Goal: Transaction & Acquisition: Obtain resource

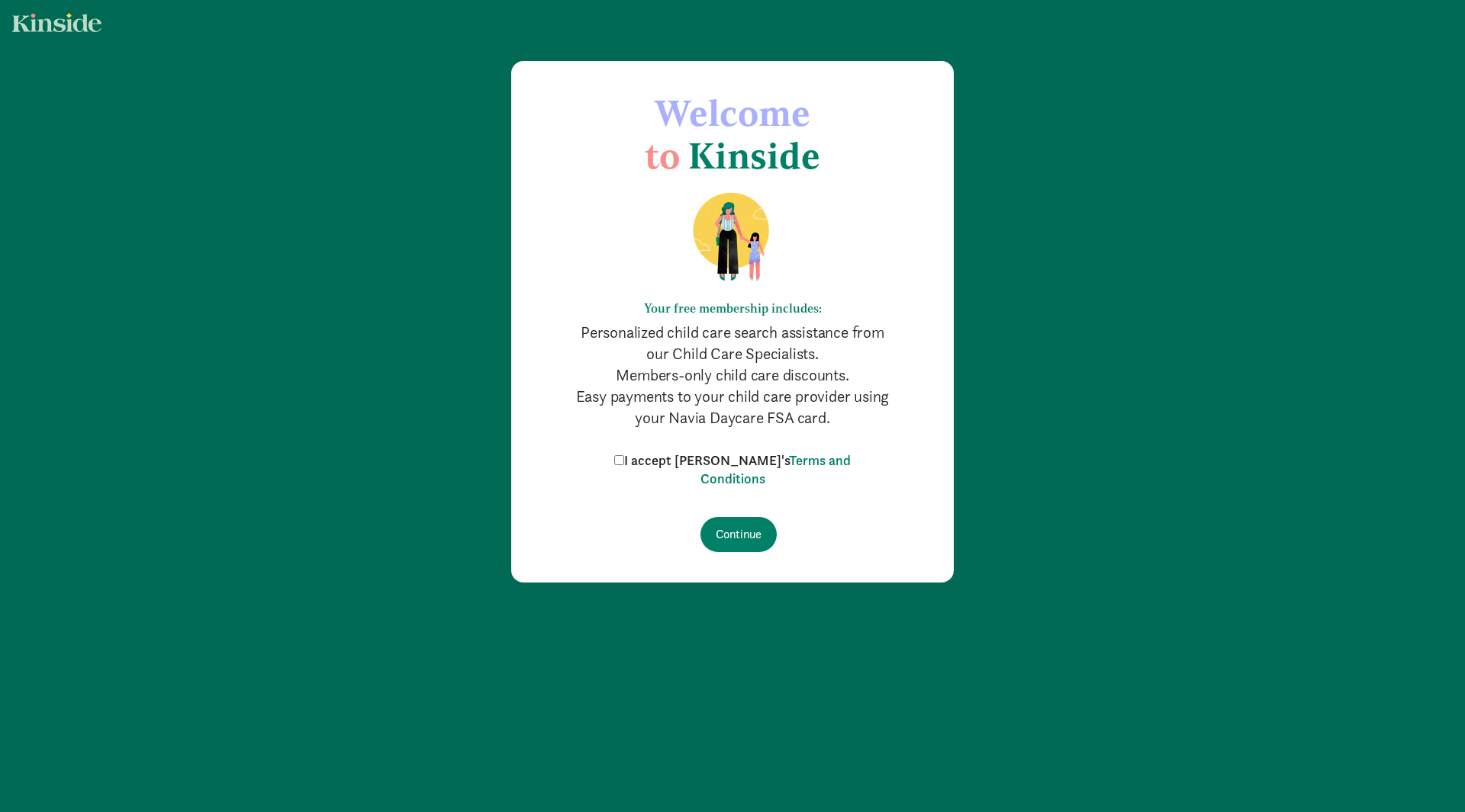
click at [676, 461] on label "I accept [PERSON_NAME]'s Terms and Conditions" at bounding box center [732, 469] width 244 height 36
click at [624, 461] on input "I accept [PERSON_NAME]'s Terms and Conditions" at bounding box center [619, 460] width 10 height 10
checkbox input "true"
click at [728, 525] on input "Continue" at bounding box center [738, 535] width 77 height 35
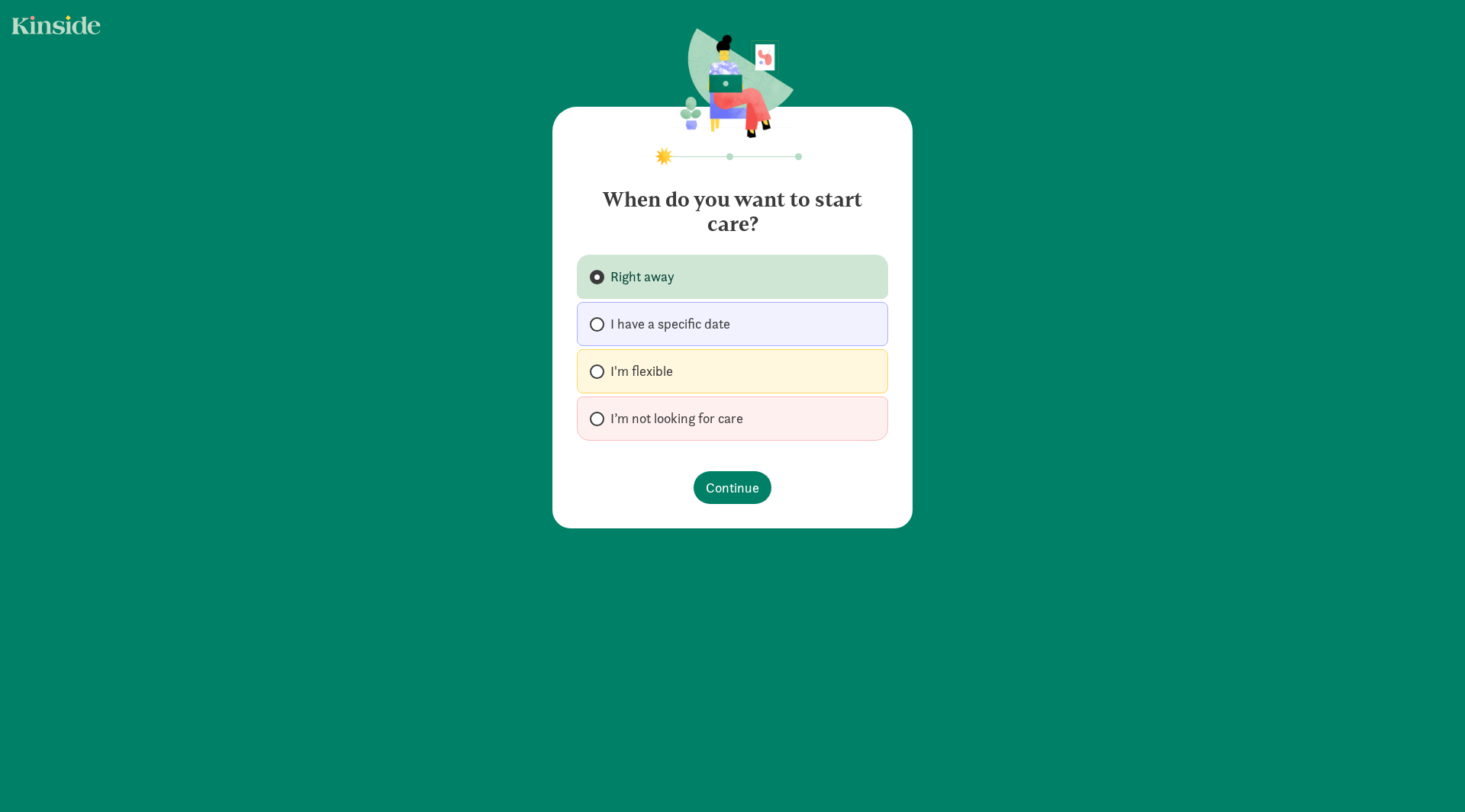
drag, startPoint x: 737, startPoint y: 365, endPoint x: 741, endPoint y: 394, distance: 29.3
click at [737, 365] on label "I'm flexible" at bounding box center [732, 371] width 311 height 44
click at [600, 367] on input "I'm flexible" at bounding box center [595, 371] width 10 height 10
radio input "true"
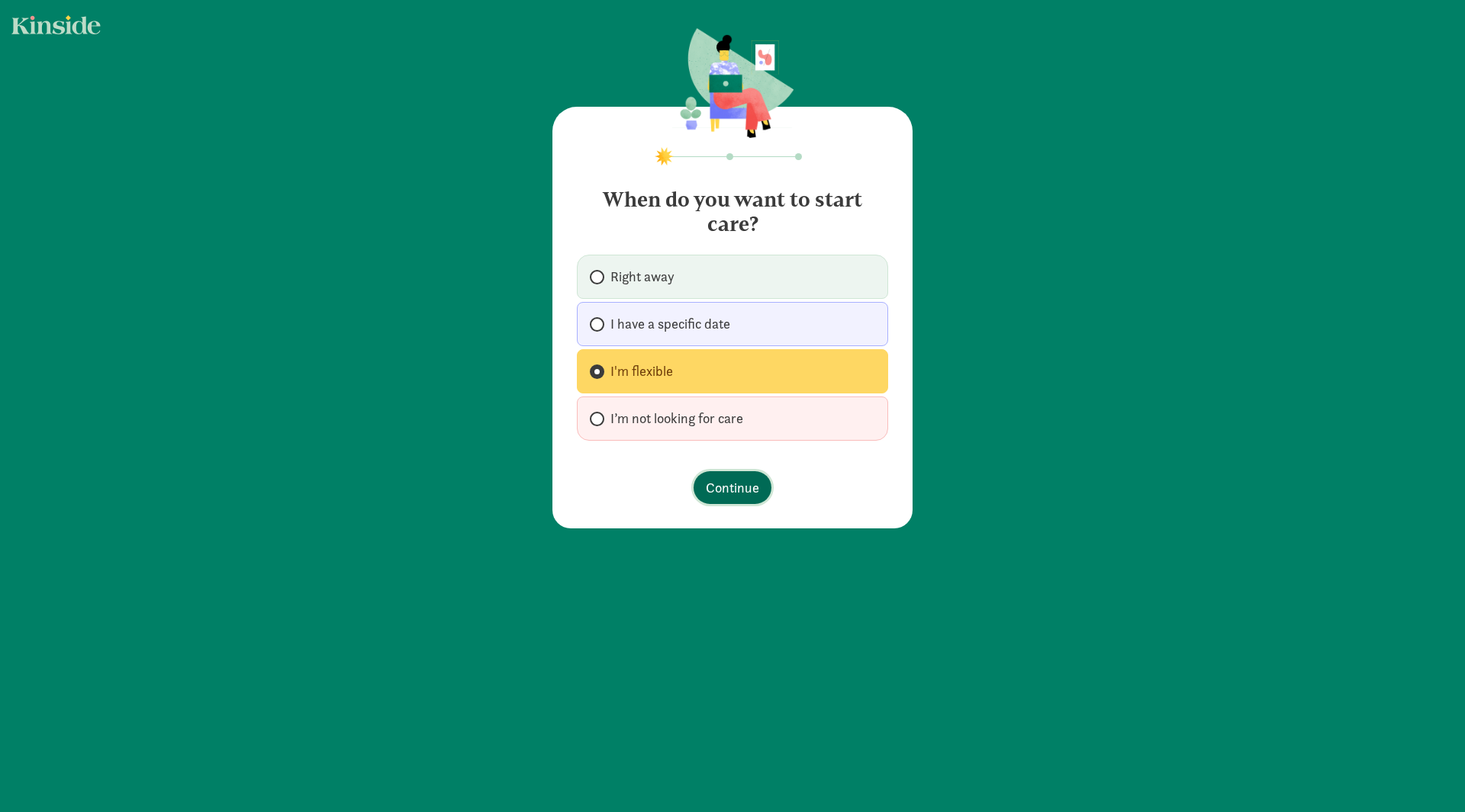
click at [738, 495] on span "Continue" at bounding box center [732, 488] width 53 height 21
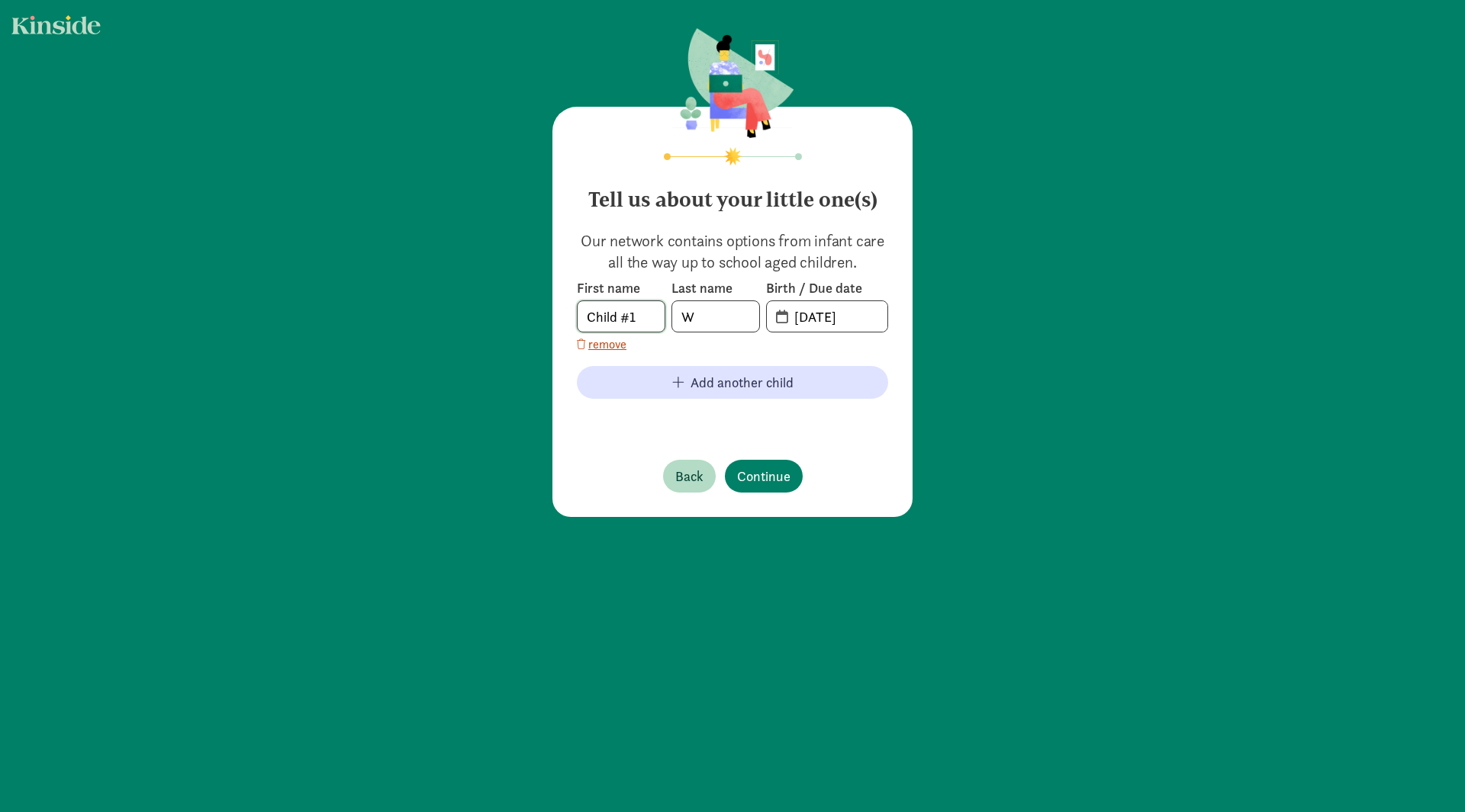
click at [636, 325] on input "Child #1" at bounding box center [621, 317] width 87 height 31
click at [805, 315] on input "20-25-0819" at bounding box center [836, 317] width 102 height 31
click at [770, 317] on span "20-25-0819" at bounding box center [827, 317] width 121 height 31
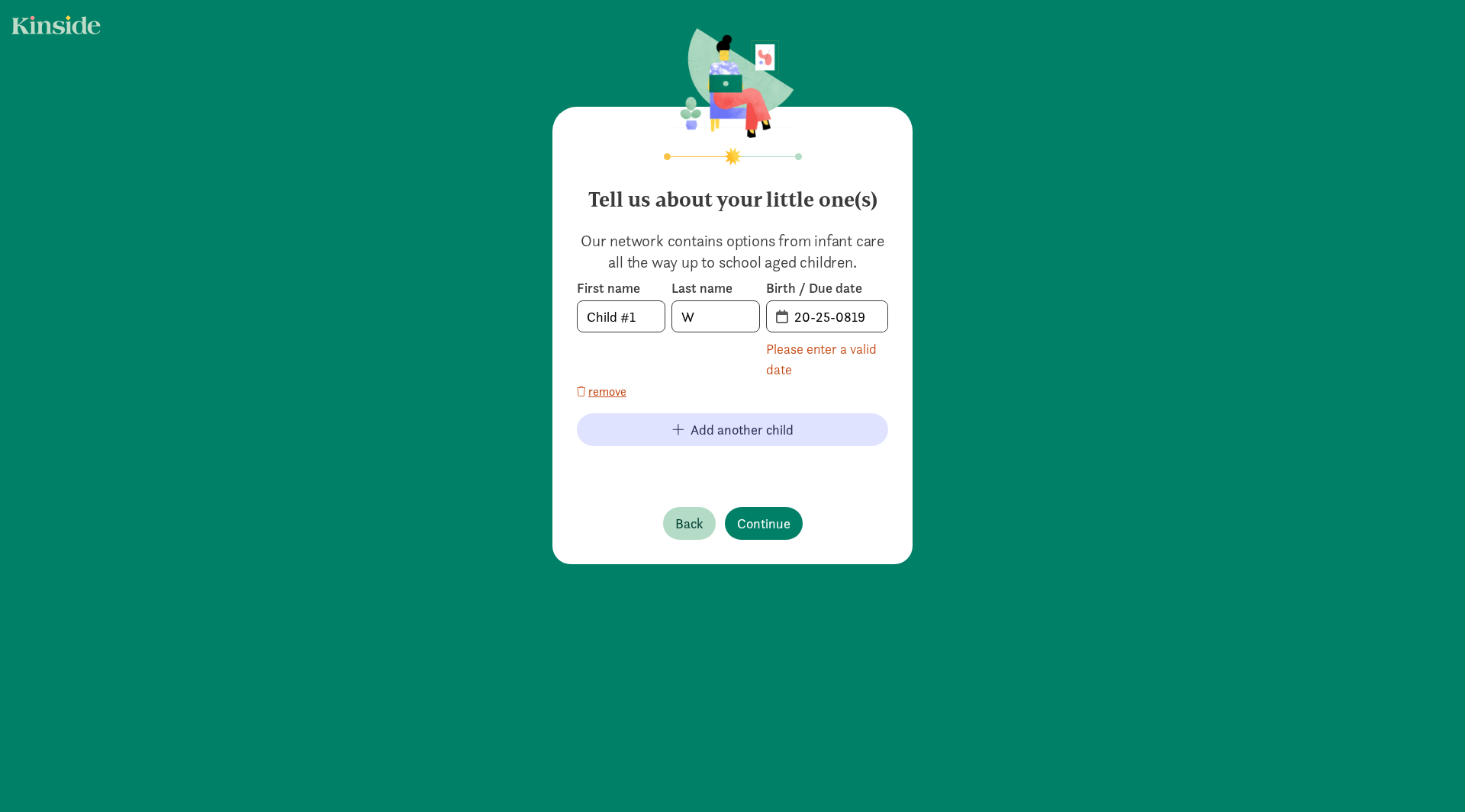
click at [775, 319] on span "20-25-0819" at bounding box center [827, 317] width 121 height 31
click at [800, 321] on input "20-25-0819" at bounding box center [836, 317] width 102 height 31
drag, startPoint x: 864, startPoint y: 315, endPoint x: 758, endPoint y: 315, distance: 106.0
click at [758, 315] on div "First name Child #1 Last name W Birth / Due date 20-25-0819 Please enter a vali…" at bounding box center [732, 329] width 311 height 101
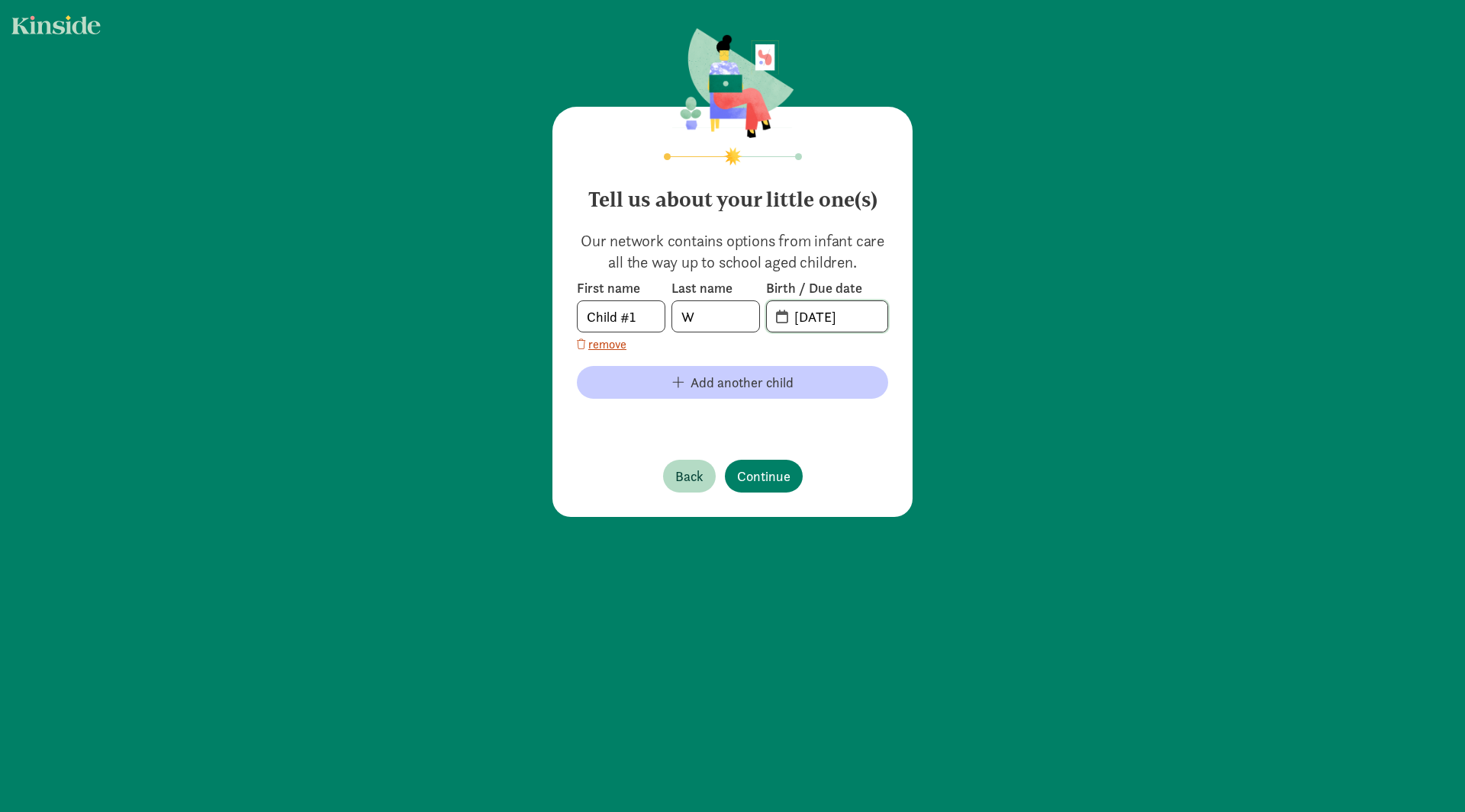
type input "02-03-2022"
click at [750, 374] on span "Add another child" at bounding box center [742, 383] width 103 height 21
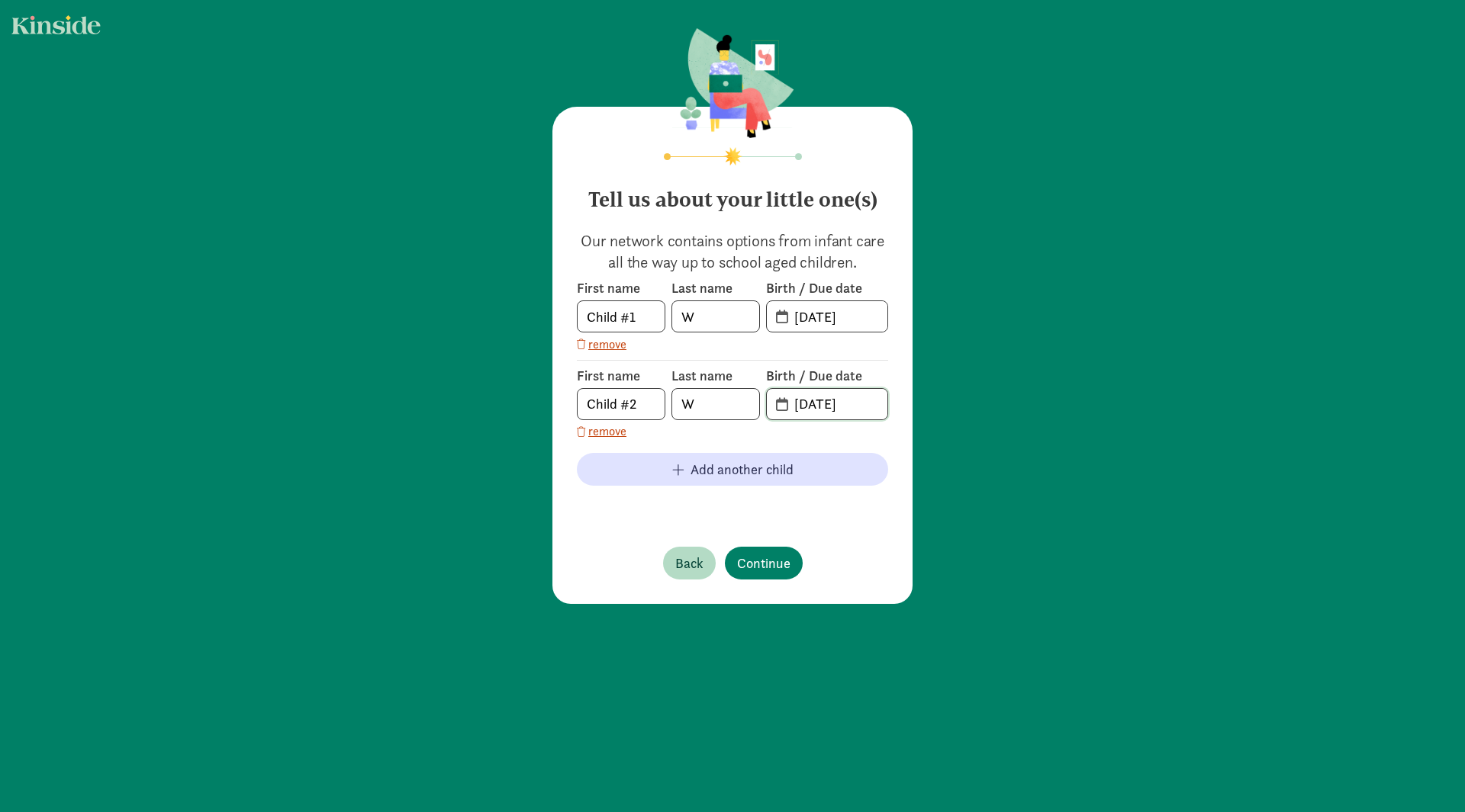
drag, startPoint x: 799, startPoint y: 407, endPoint x: 841, endPoint y: 405, distance: 42.0
click at [803, 405] on input "08-19-2025" at bounding box center [836, 404] width 102 height 31
drag, startPoint x: 851, startPoint y: 402, endPoint x: 782, endPoint y: 408, distance: 69.3
click at [785, 408] on input "08-19-2025" at bounding box center [836, 404] width 102 height 31
type input "5"
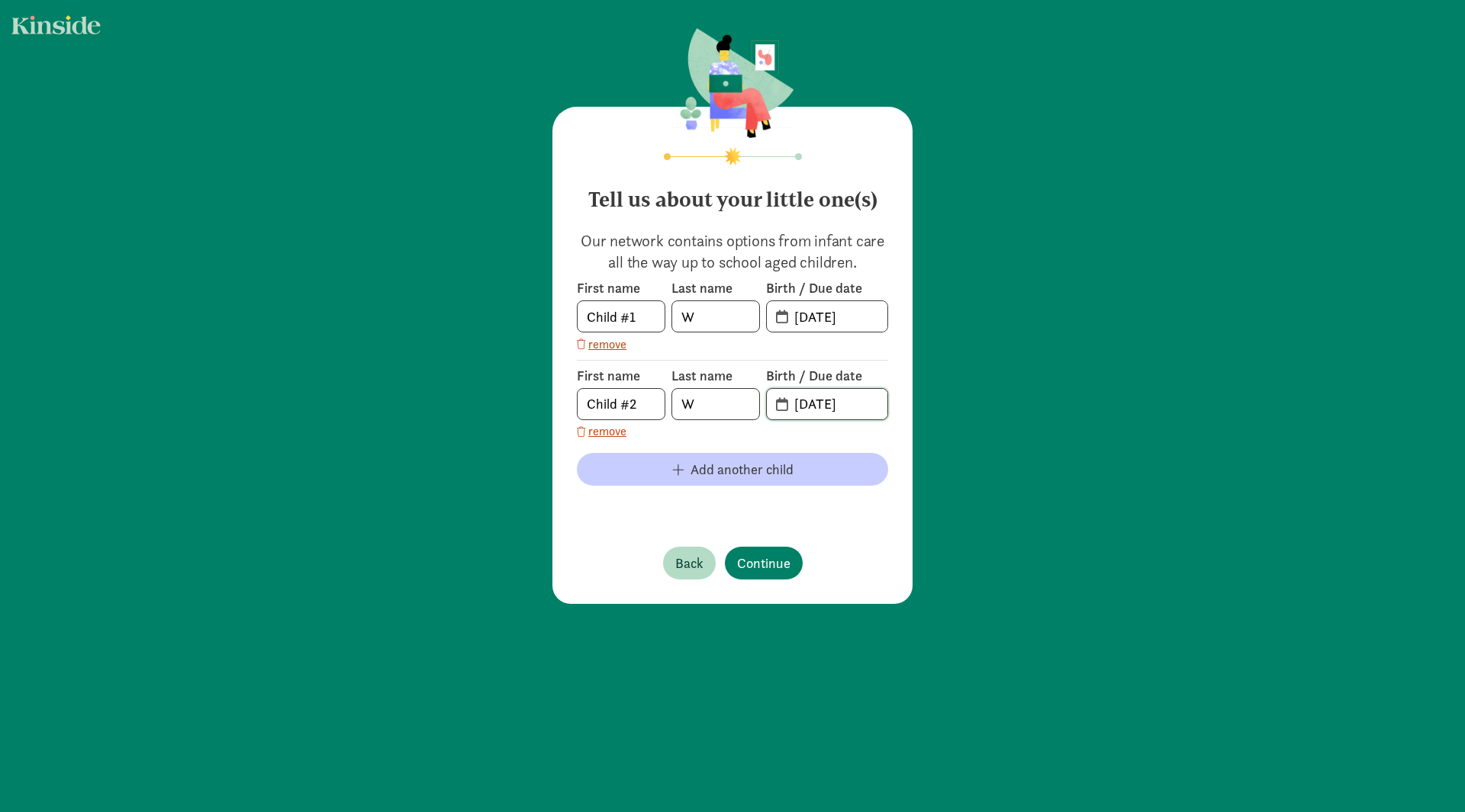
type input "08-07-2023"
click at [770, 467] on div "First name Child #1 Last name W Birth / Due date 02-03-2022 remove First name C…" at bounding box center [732, 398] width 311 height 237
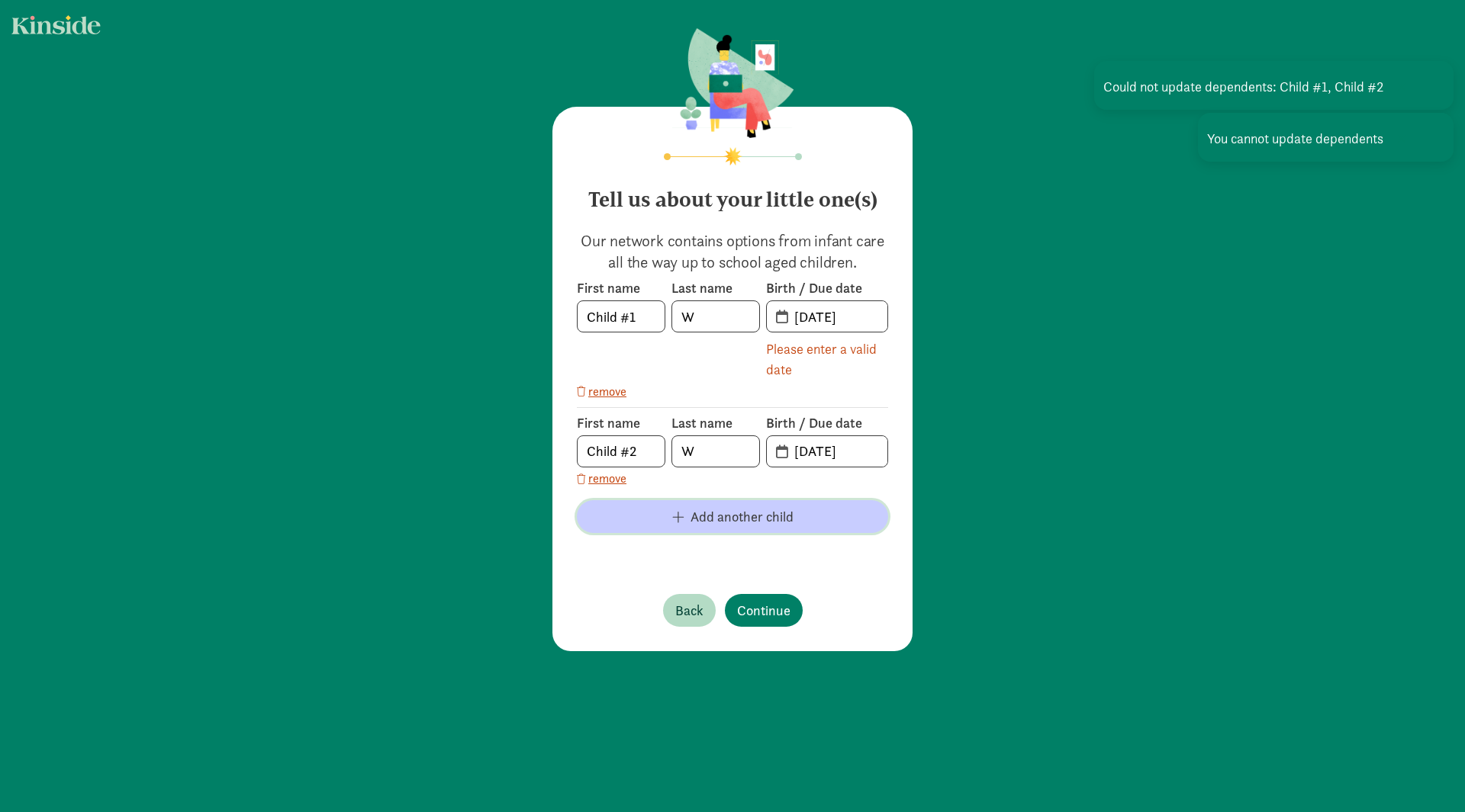
click at [753, 513] on span "Add another child" at bounding box center [742, 517] width 103 height 21
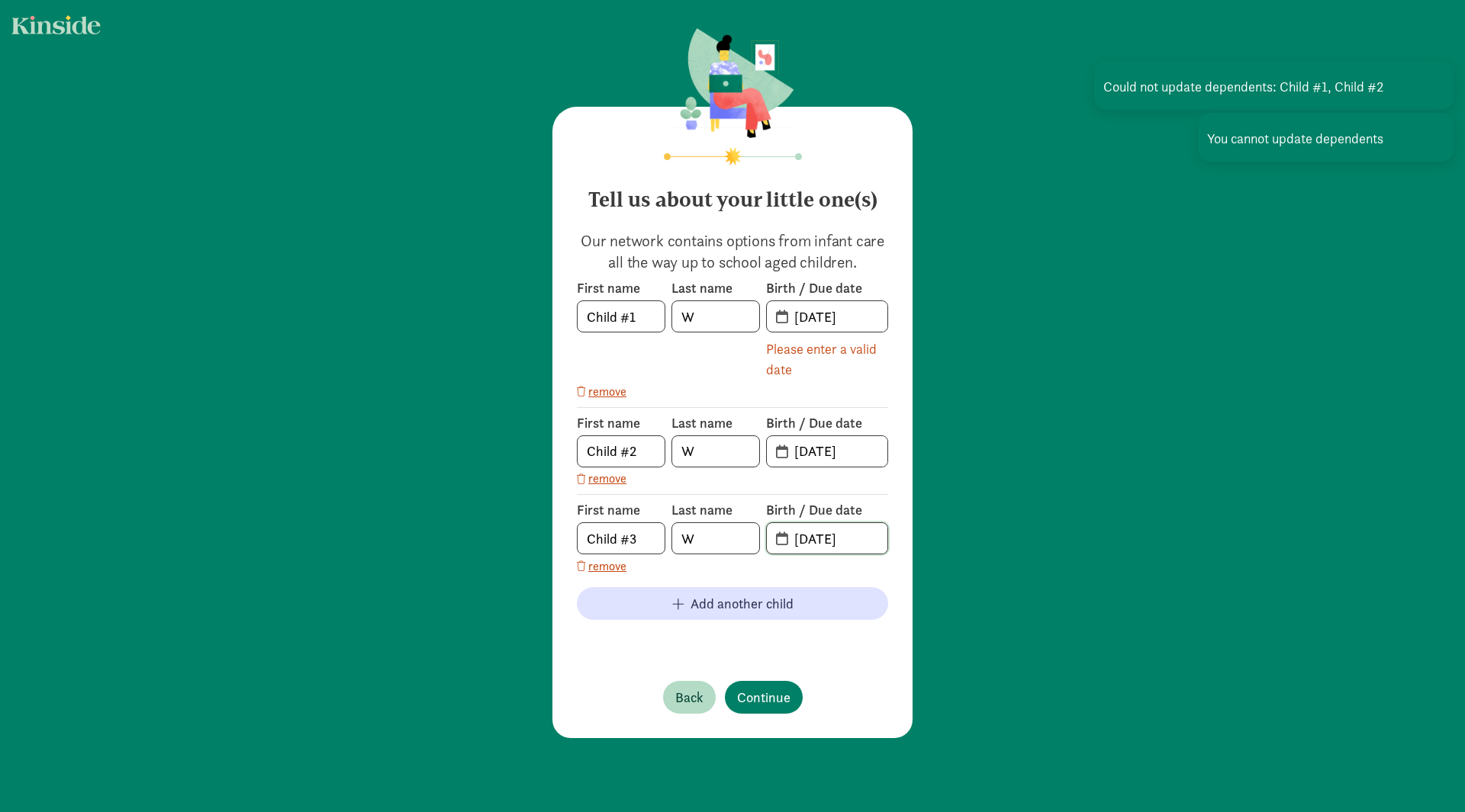
click at [810, 539] on input "08-19-2025" at bounding box center [836, 538] width 102 height 31
drag, startPoint x: 859, startPoint y: 537, endPoint x: 759, endPoint y: 540, distance: 100.0
click at [759, 540] on div "First name Child #3 Last name W Birth / Due date 08-19-2025" at bounding box center [732, 528] width 311 height 53
type input "09-03-2020"
click at [742, 704] on span "Continue" at bounding box center [764, 698] width 53 height 21
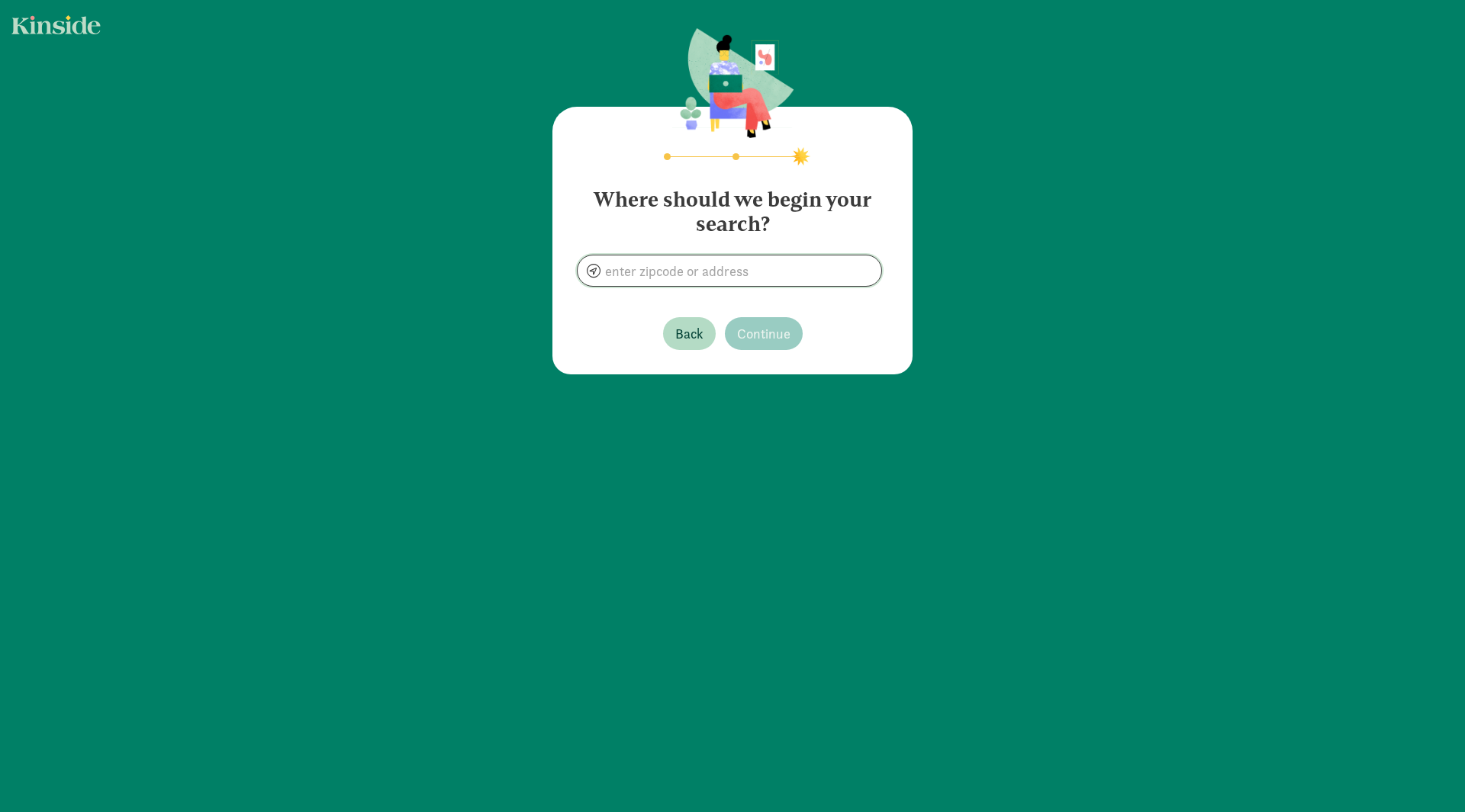
click at [704, 270] on input at bounding box center [729, 271] width 304 height 31
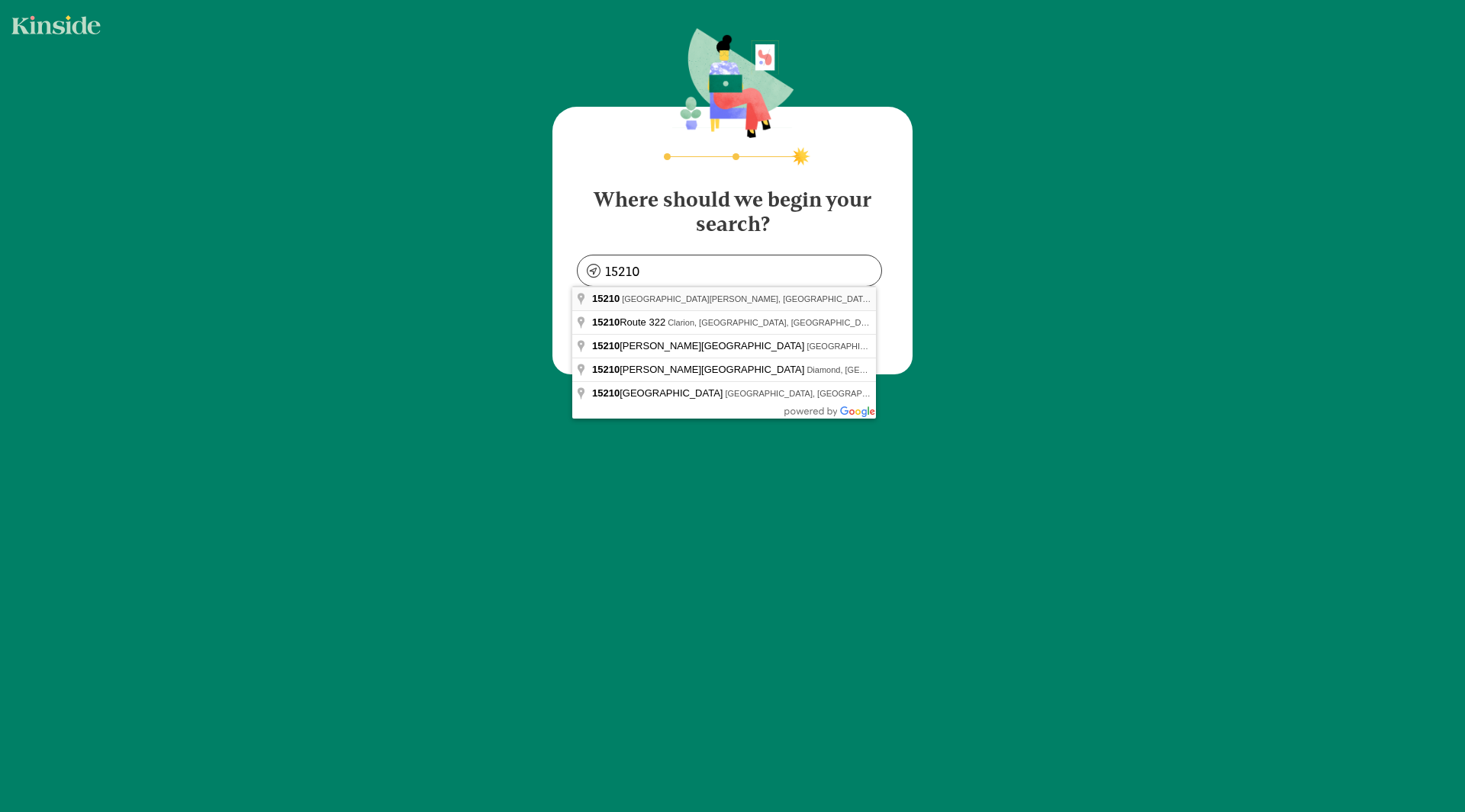
type input "Mount Oliver, PA 15210, USA"
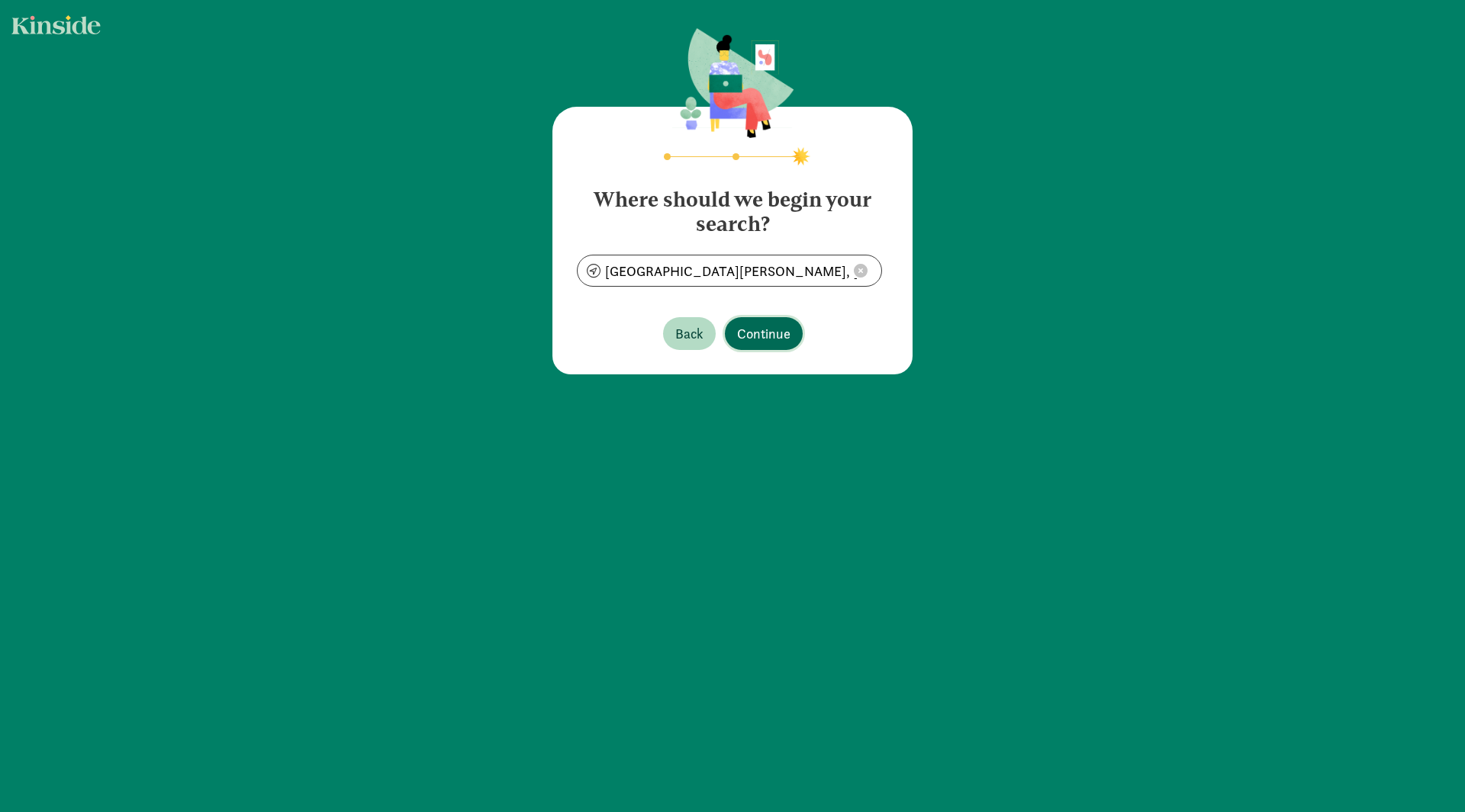
click at [774, 326] on span "Continue" at bounding box center [764, 334] width 53 height 21
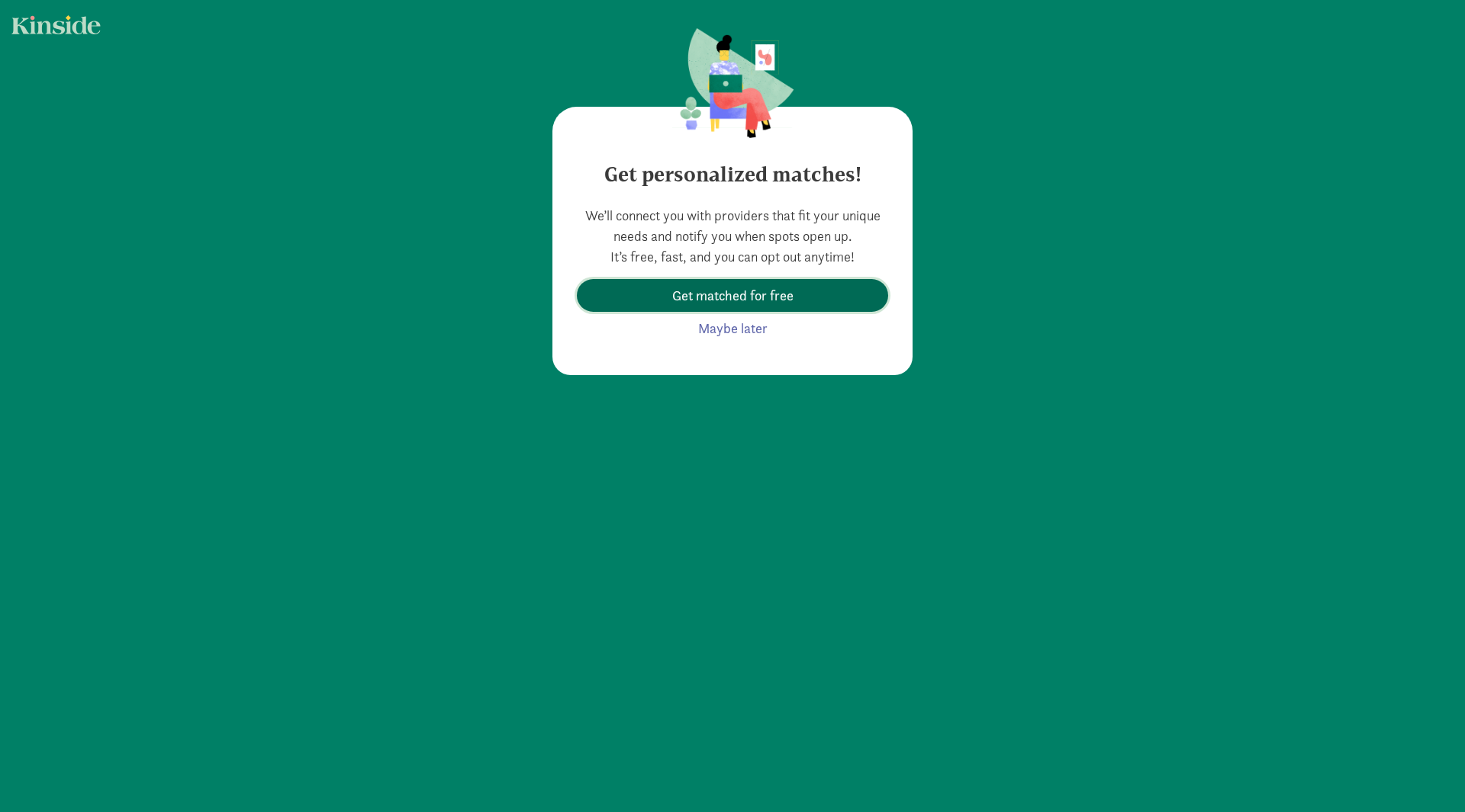
click at [741, 299] on span "Get matched for free" at bounding box center [732, 296] width 122 height 21
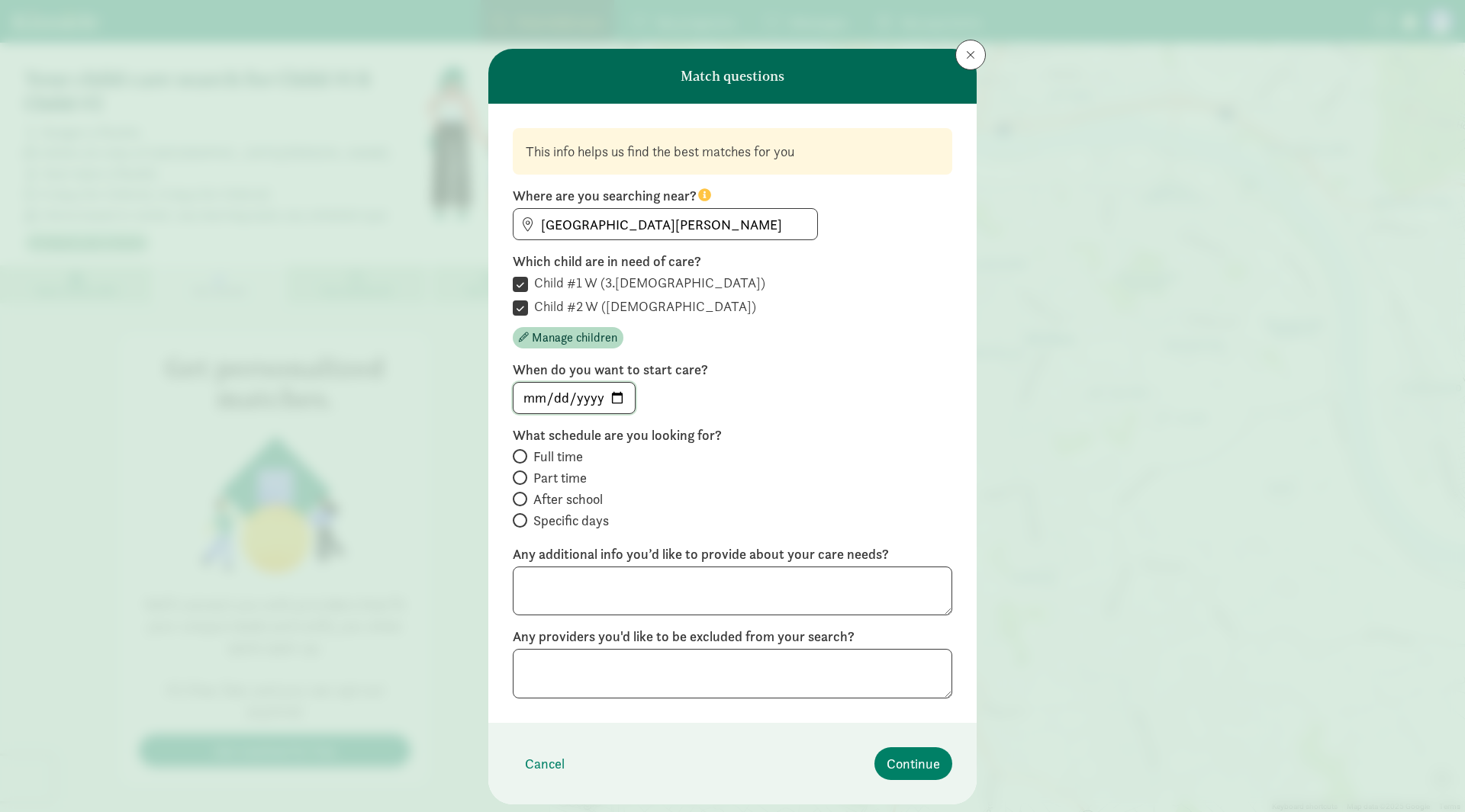
click at [618, 400] on input "date" at bounding box center [574, 398] width 122 height 31
type input "2025-09-01"
click at [545, 450] on span "Full time" at bounding box center [558, 457] width 50 height 19
click at [523, 451] on input "Full time" at bounding box center [517, 456] width 10 height 10
radio input "true"
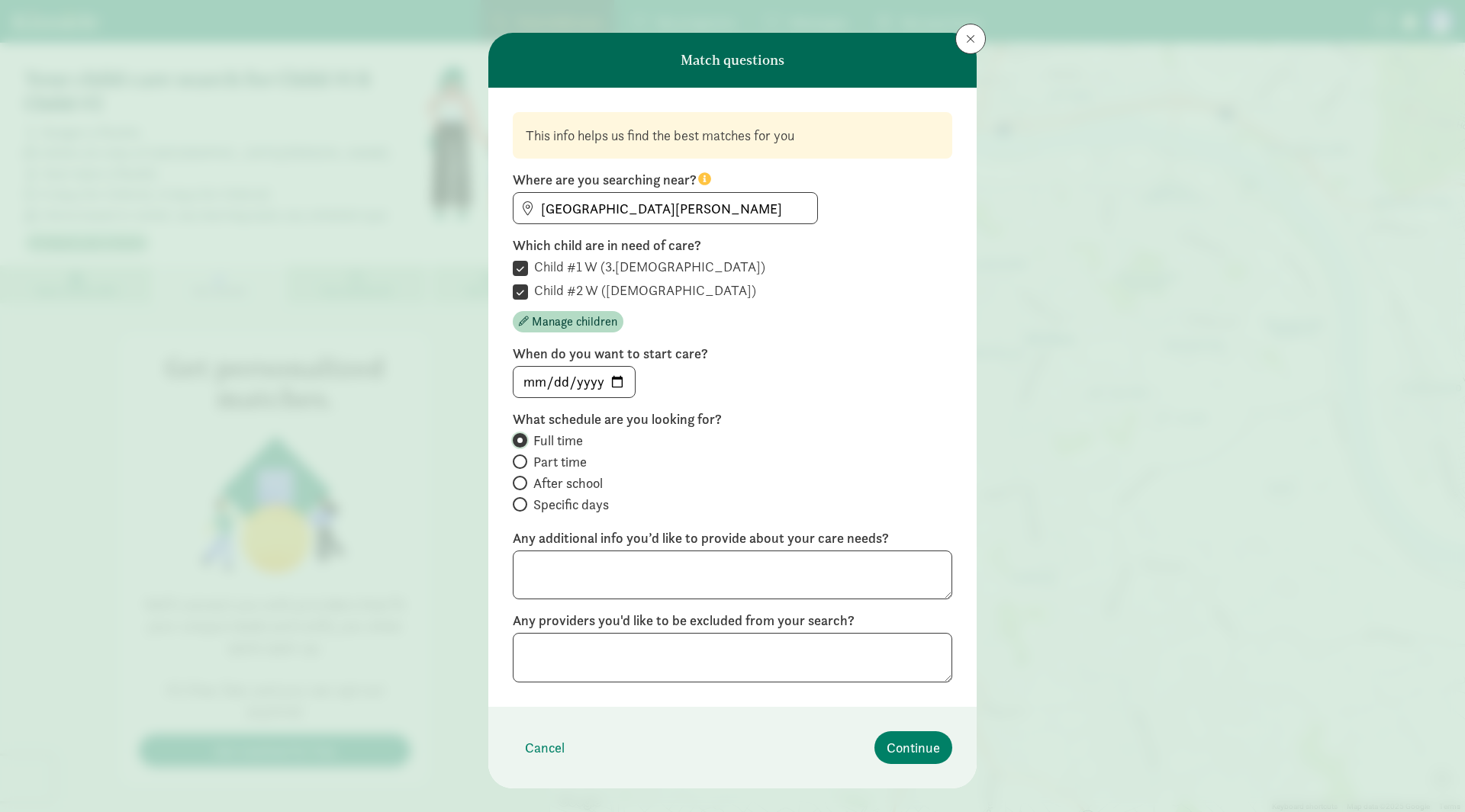
scroll to position [41, 0]
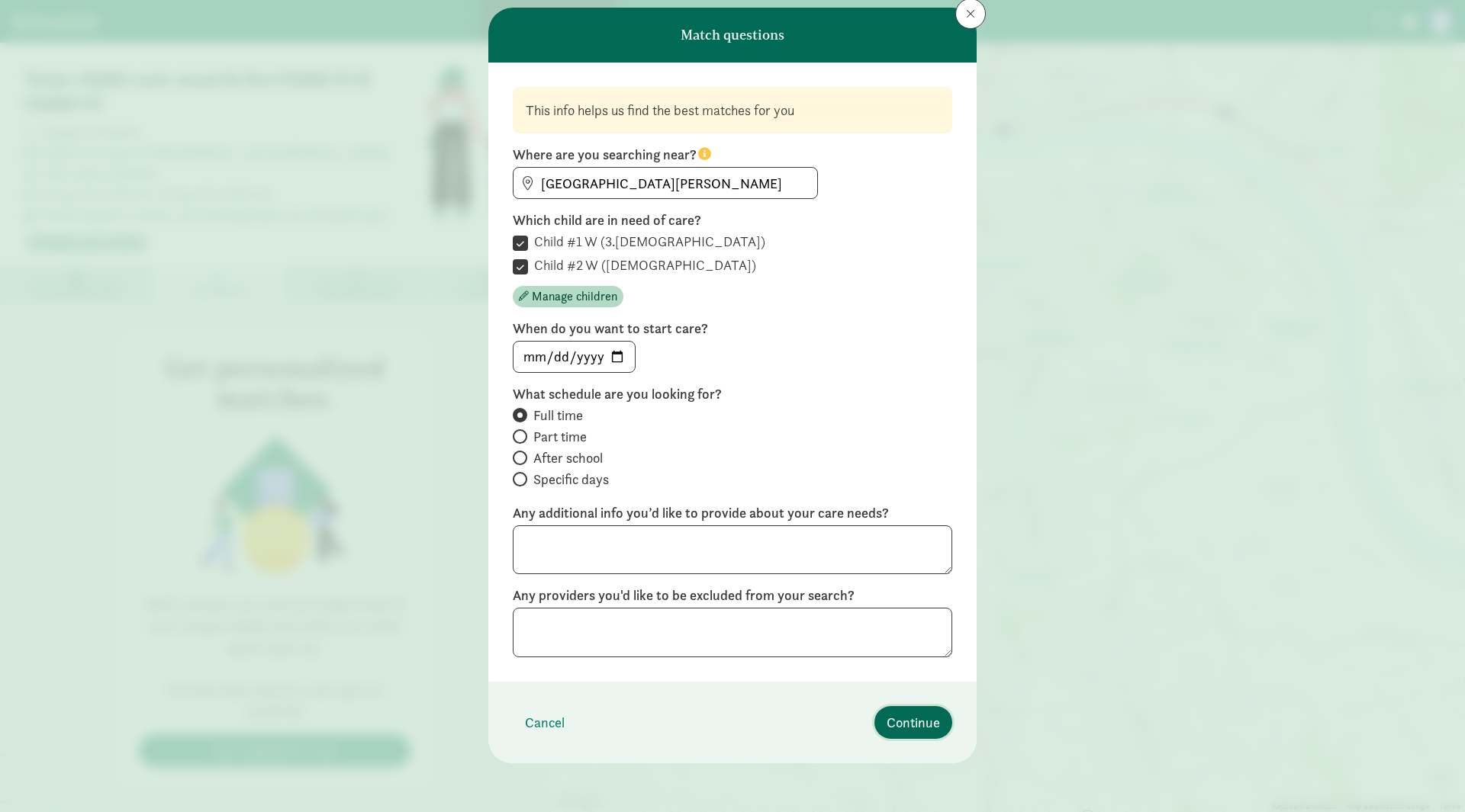
click at [913, 722] on span "Continue" at bounding box center [913, 723] width 53 height 21
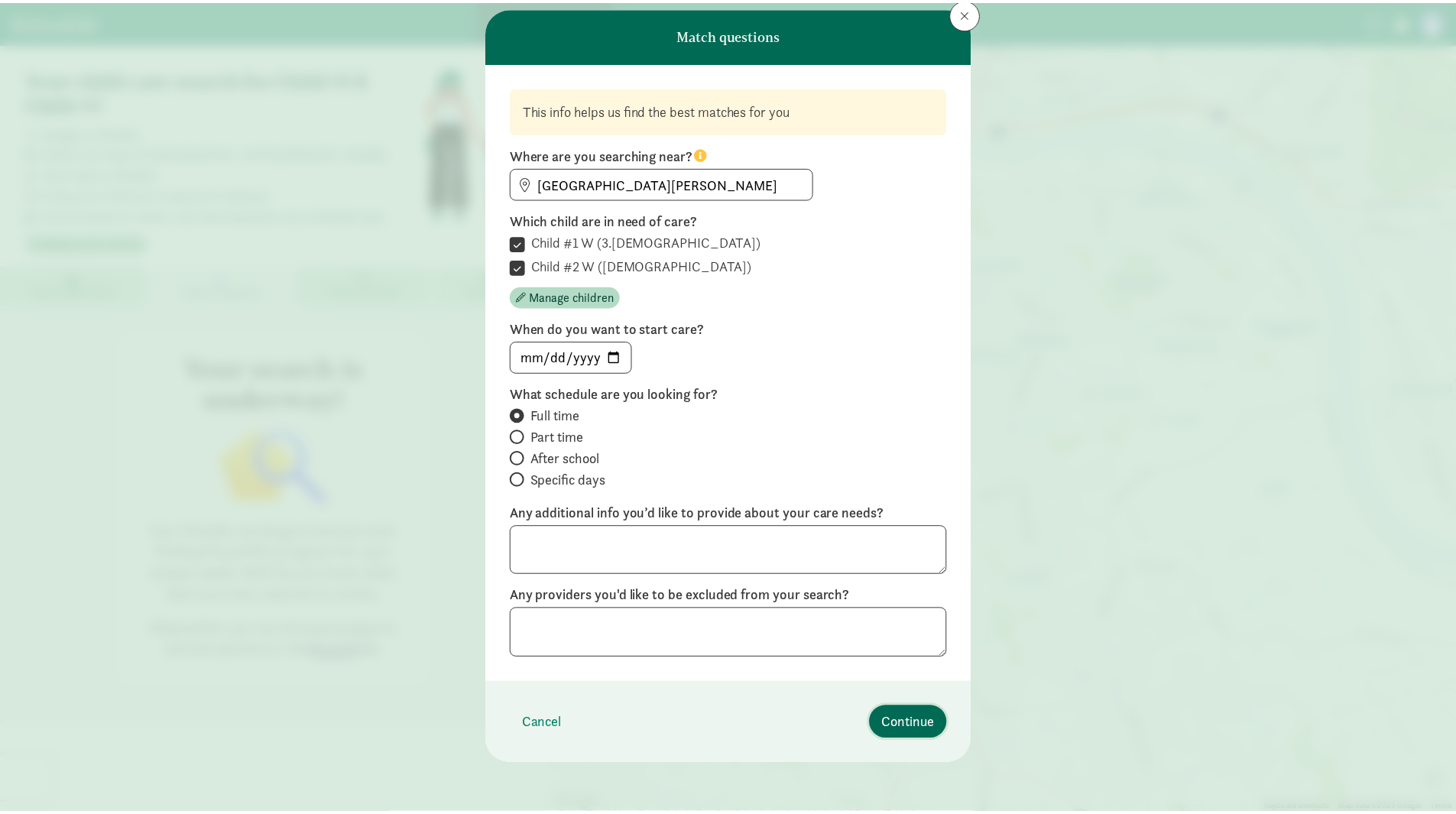
scroll to position [0, 0]
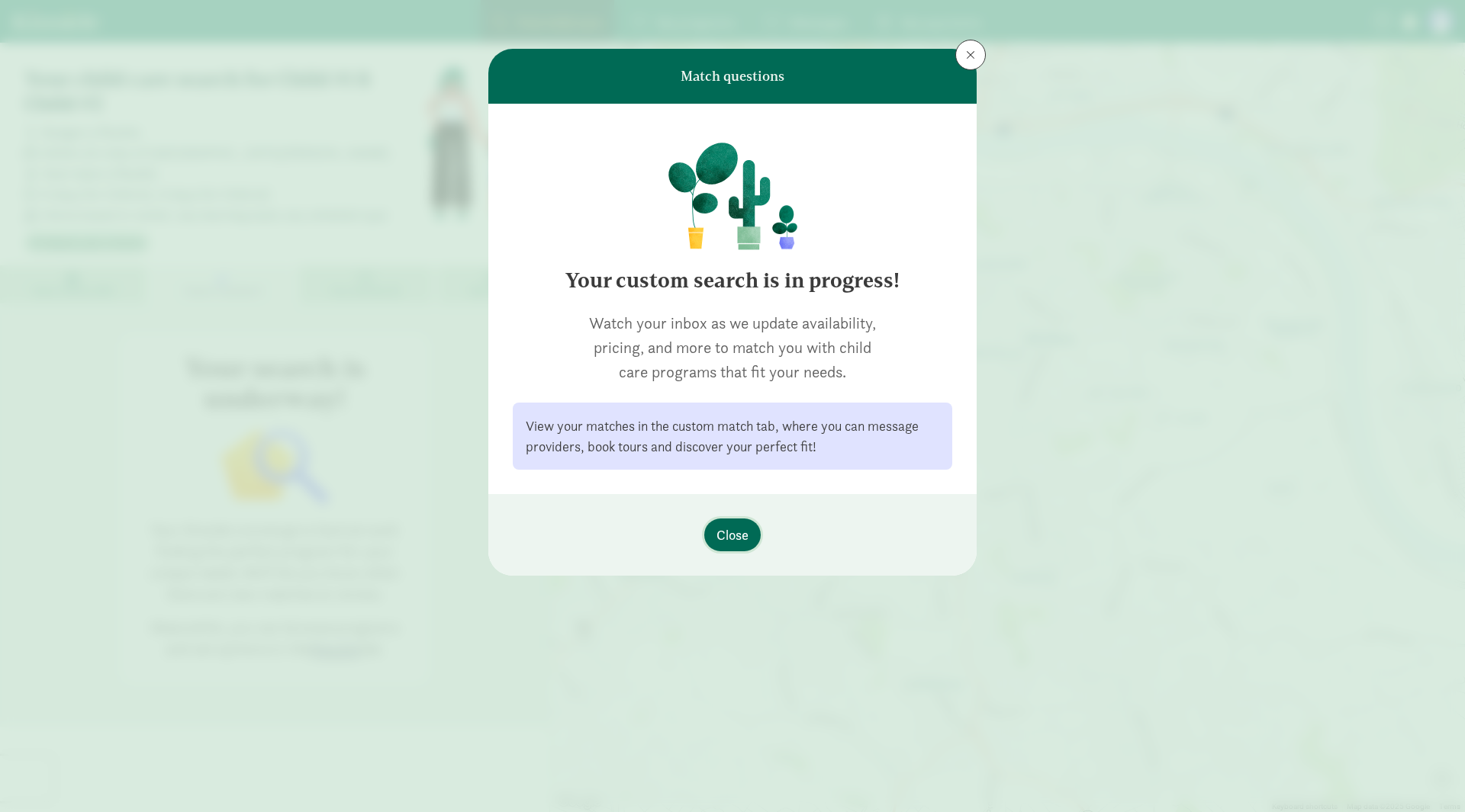
click at [728, 537] on span "Close" at bounding box center [732, 535] width 32 height 21
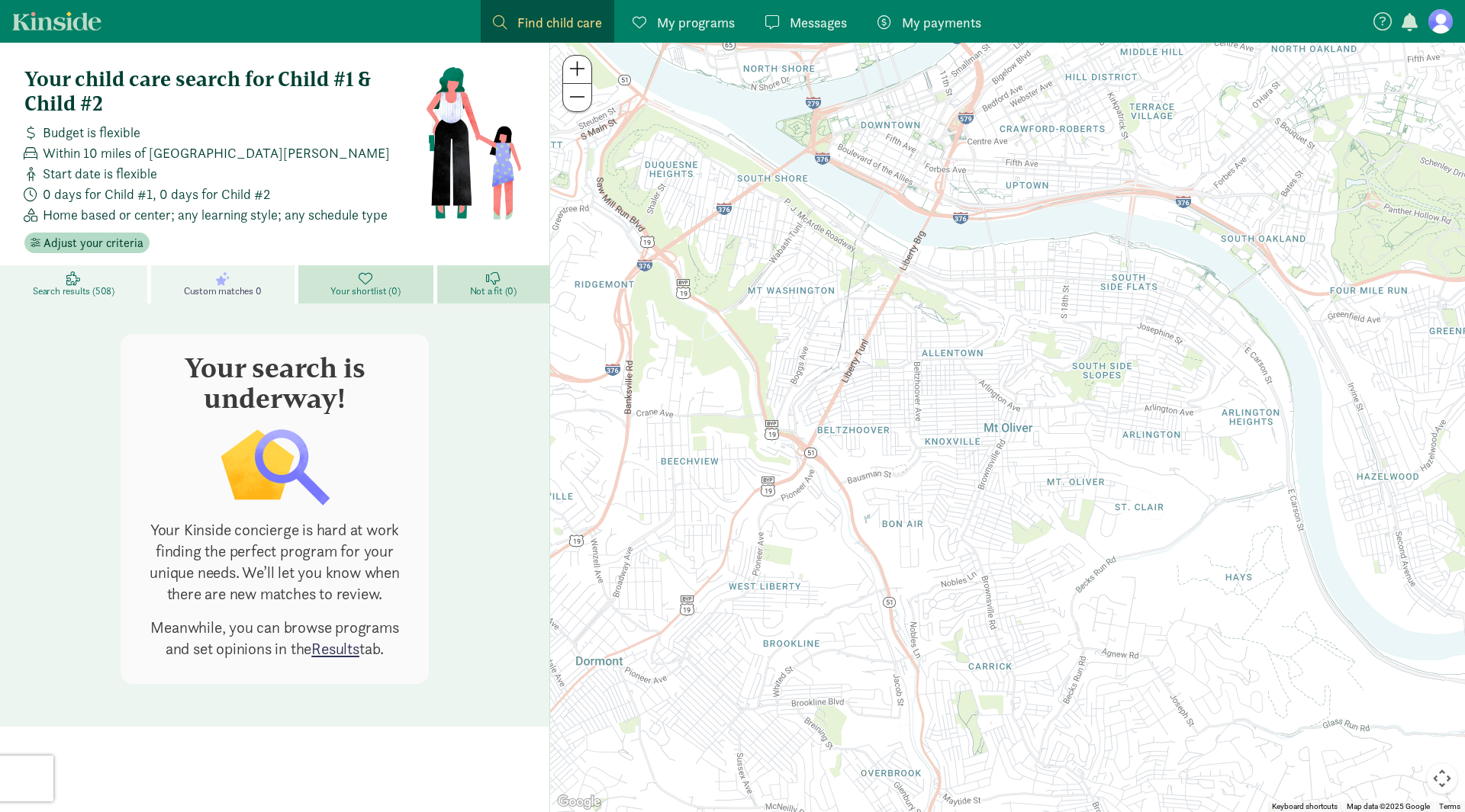
click at [98, 280] on link "Search results (508)" at bounding box center [75, 284] width 151 height 38
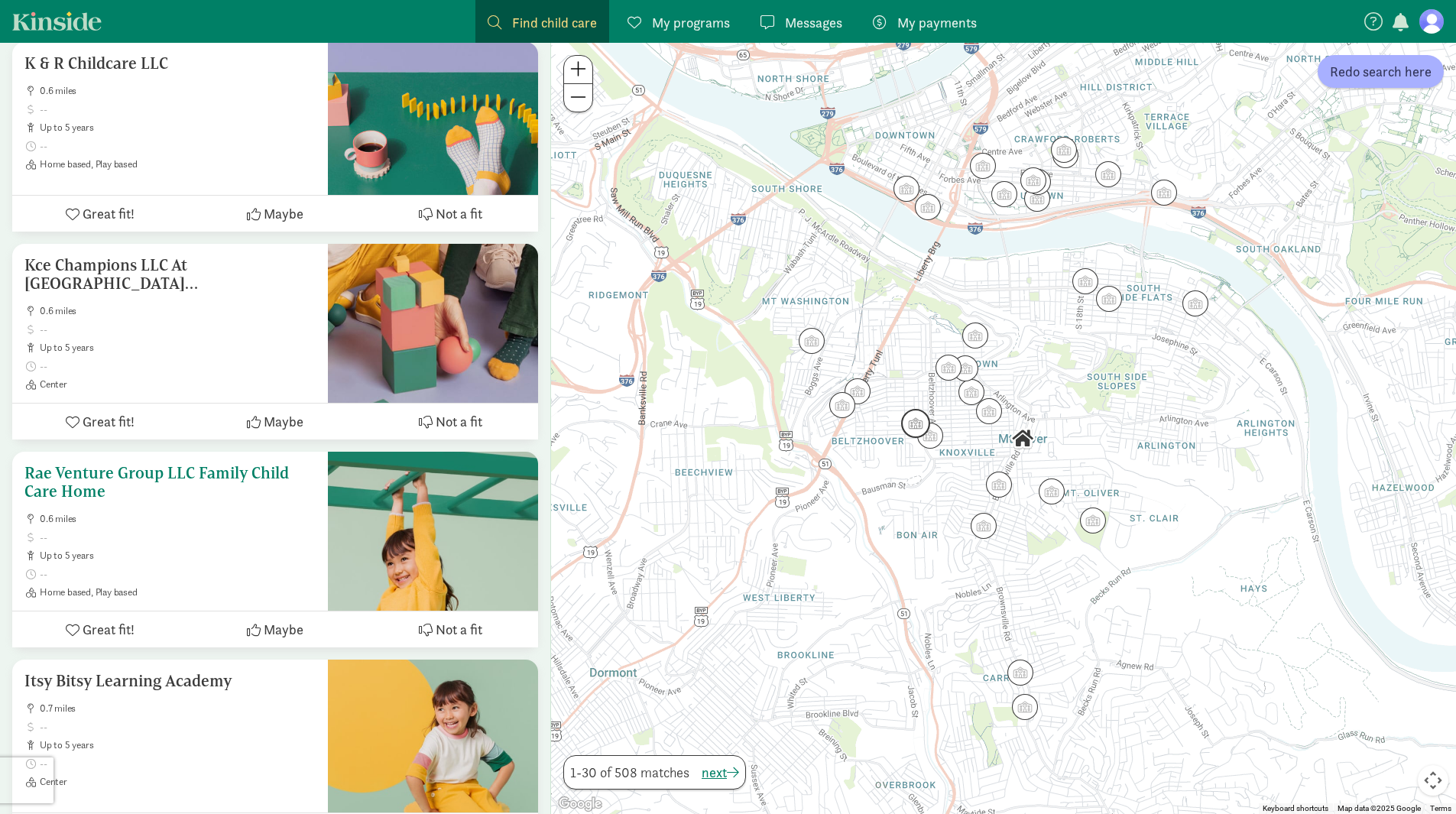
scroll to position [1759, 0]
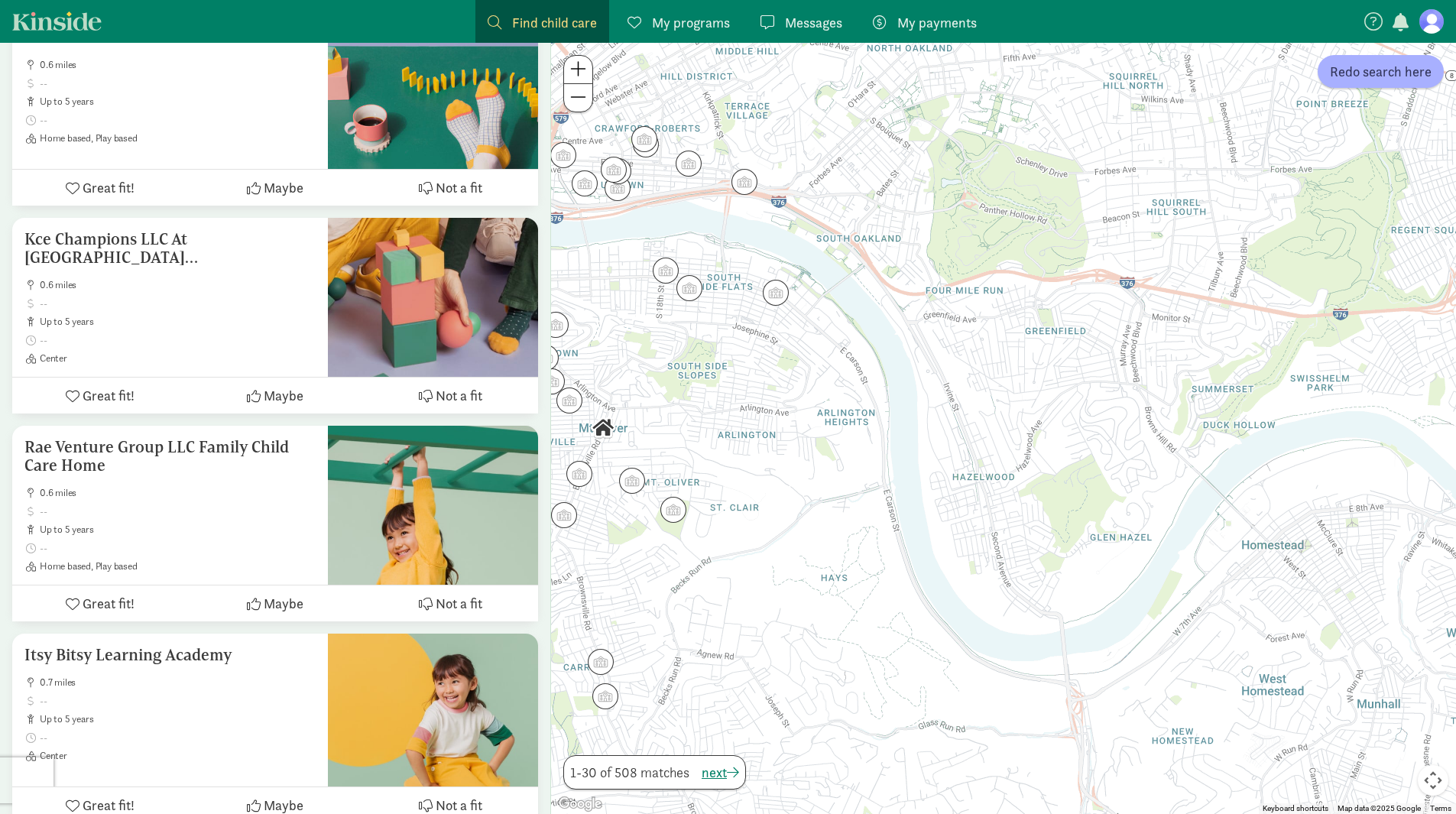
drag, startPoint x: 1229, startPoint y: 430, endPoint x: 801, endPoint y: 419, distance: 428.1
click at [801, 419] on div at bounding box center [1003, 428] width 905 height 771
click at [1274, 73] on input "Search as I move the map" at bounding box center [1272, 71] width 15 height 21
checkbox input "true"
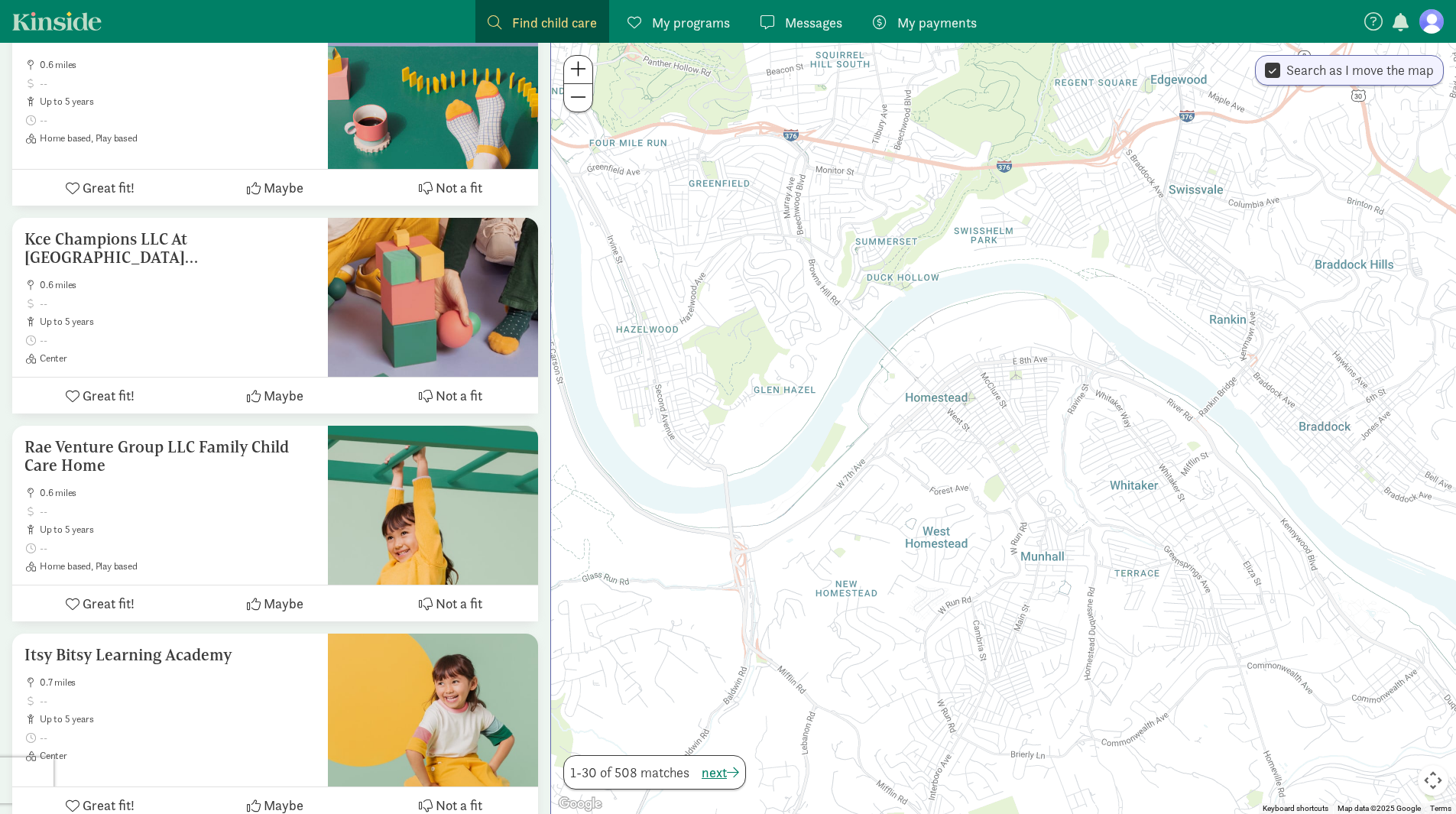
drag, startPoint x: 1070, startPoint y: 505, endPoint x: 731, endPoint y: 354, distance: 371.1
click at [731, 354] on div at bounding box center [1003, 428] width 905 height 771
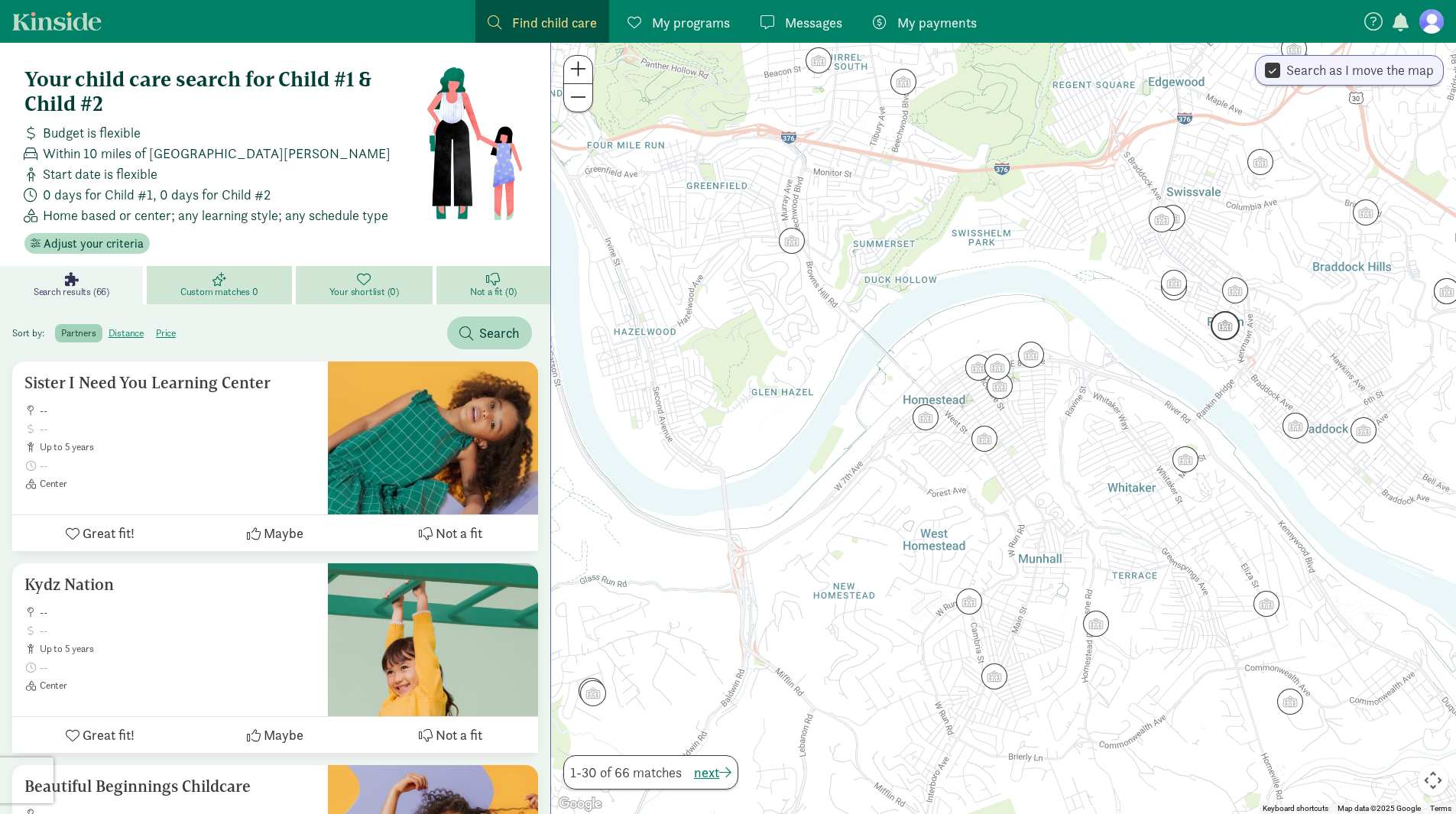
click at [1228, 334] on img "Click to see details" at bounding box center [1224, 325] width 41 height 41
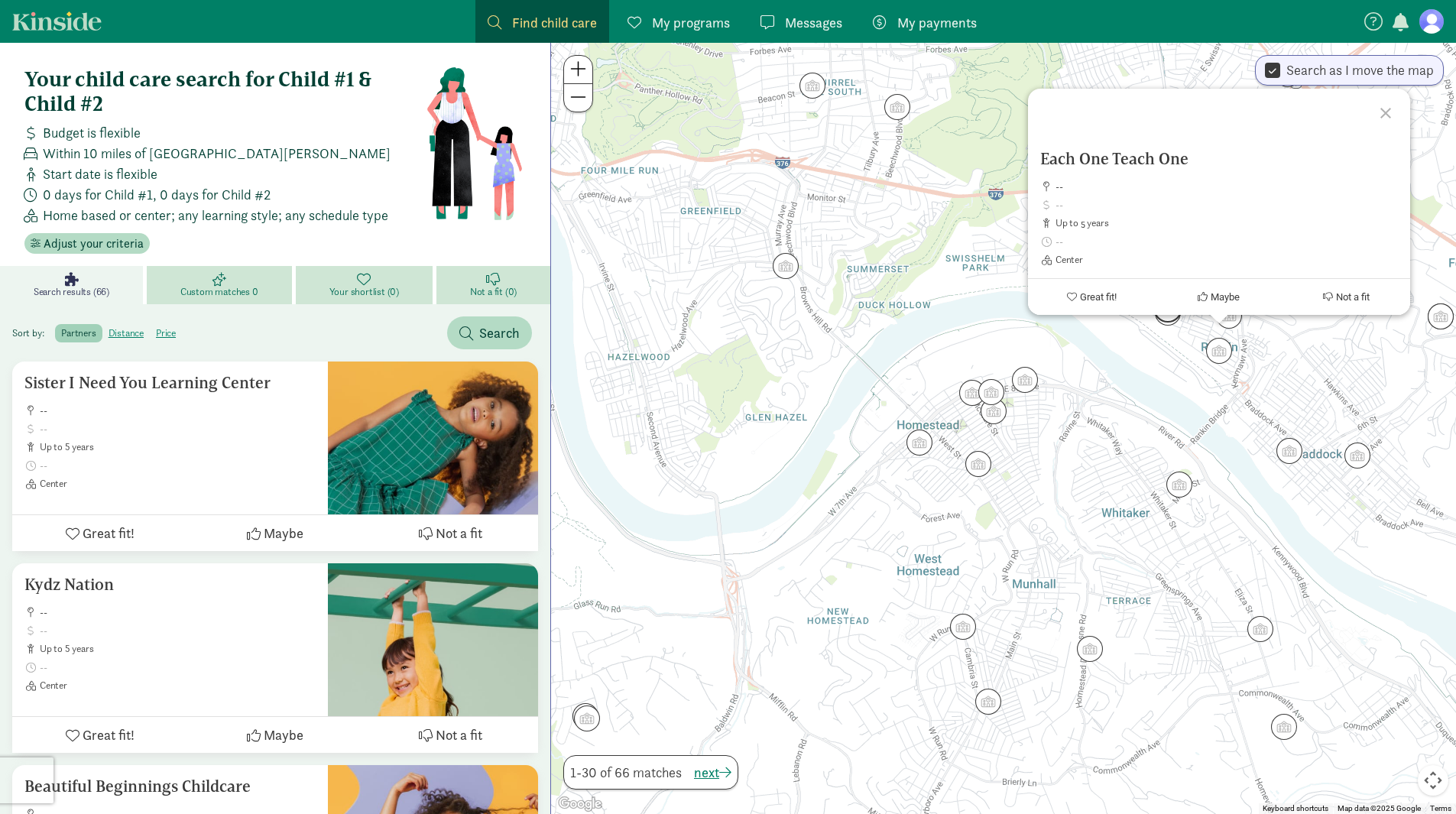
click at [1168, 317] on img "Click to see details" at bounding box center [1167, 308] width 41 height 41
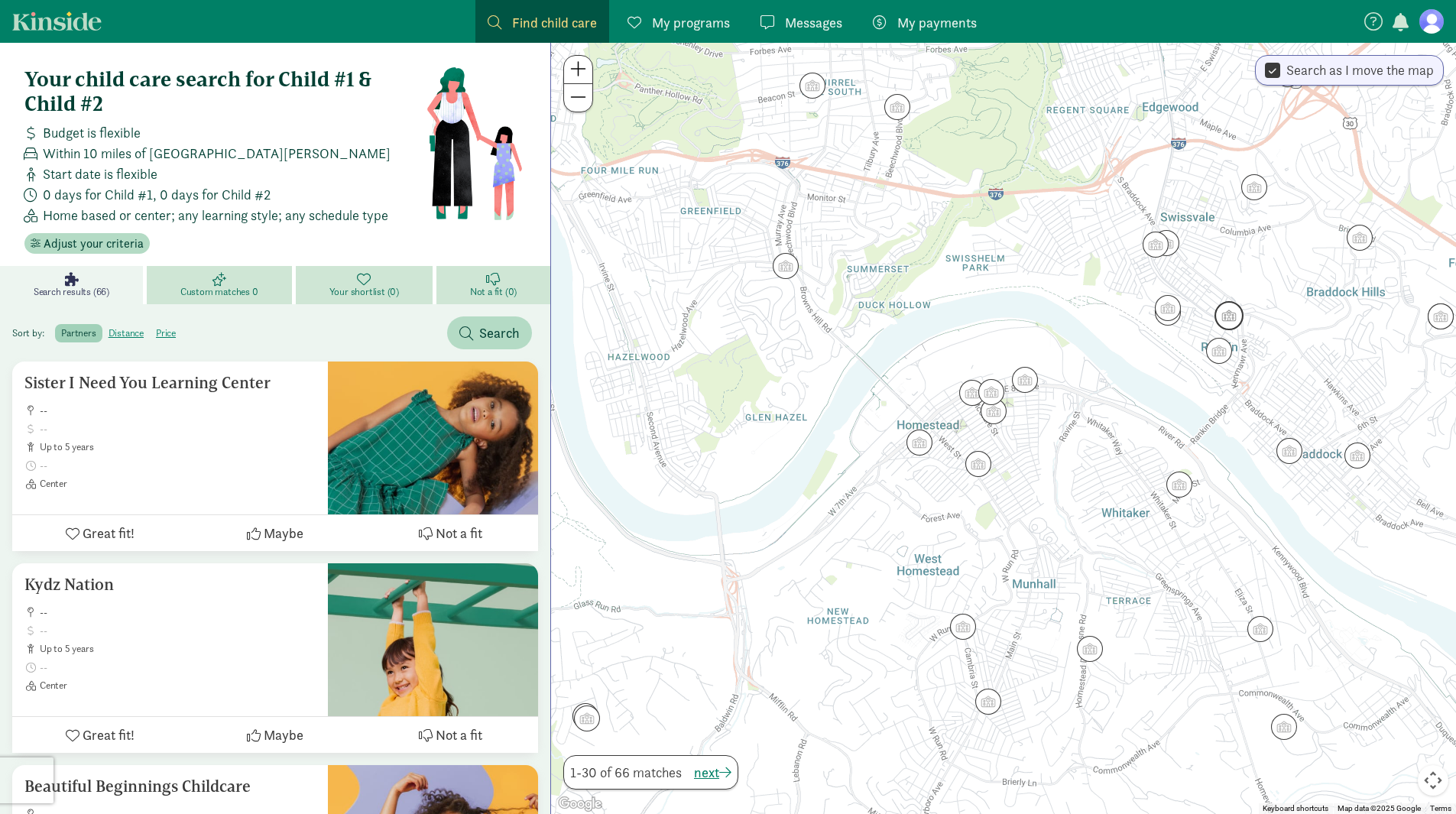
click at [1224, 318] on img "Click to see details" at bounding box center [1228, 315] width 41 height 41
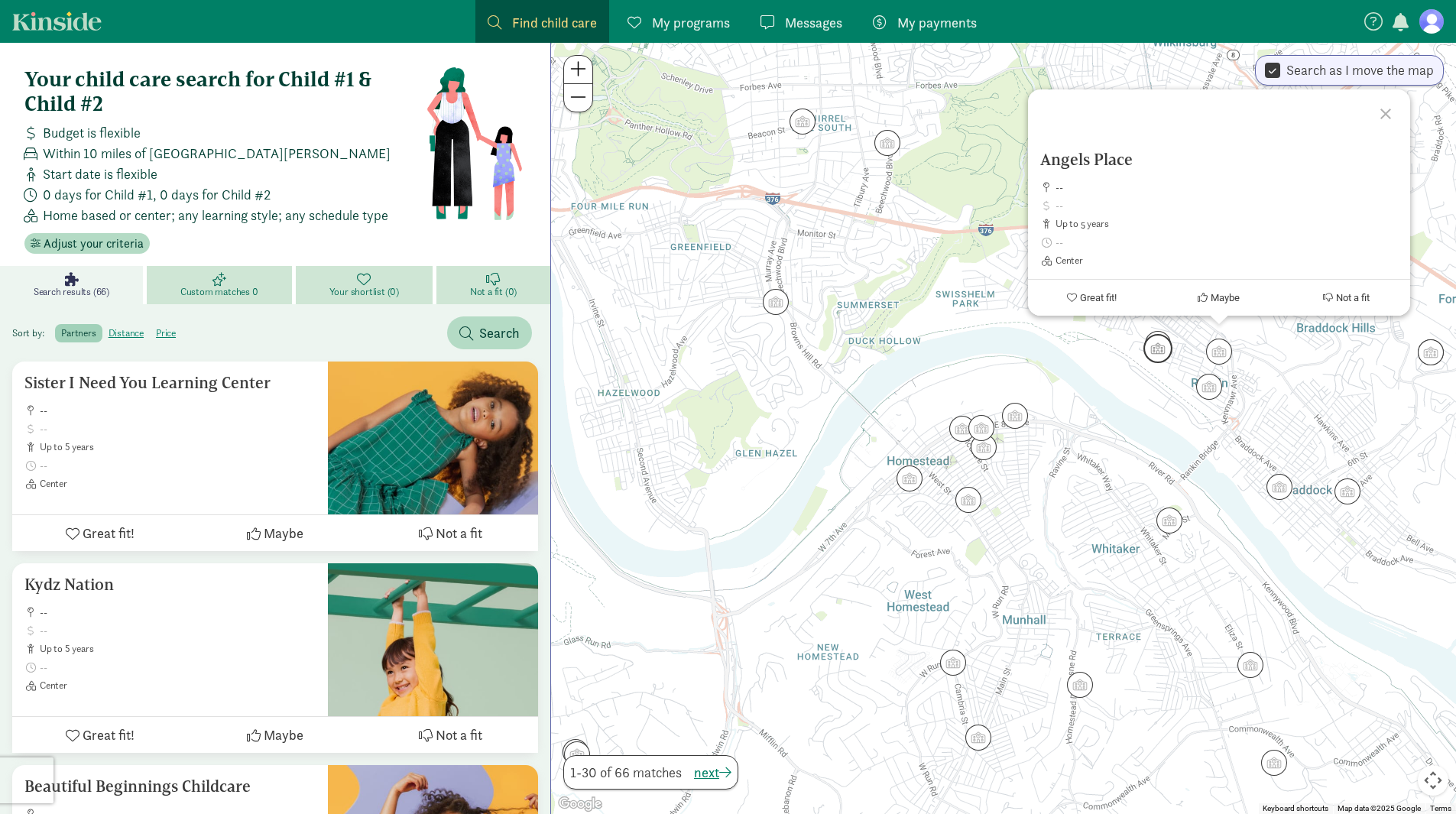
click at [1154, 366] on img "Click to see details" at bounding box center [1157, 348] width 41 height 41
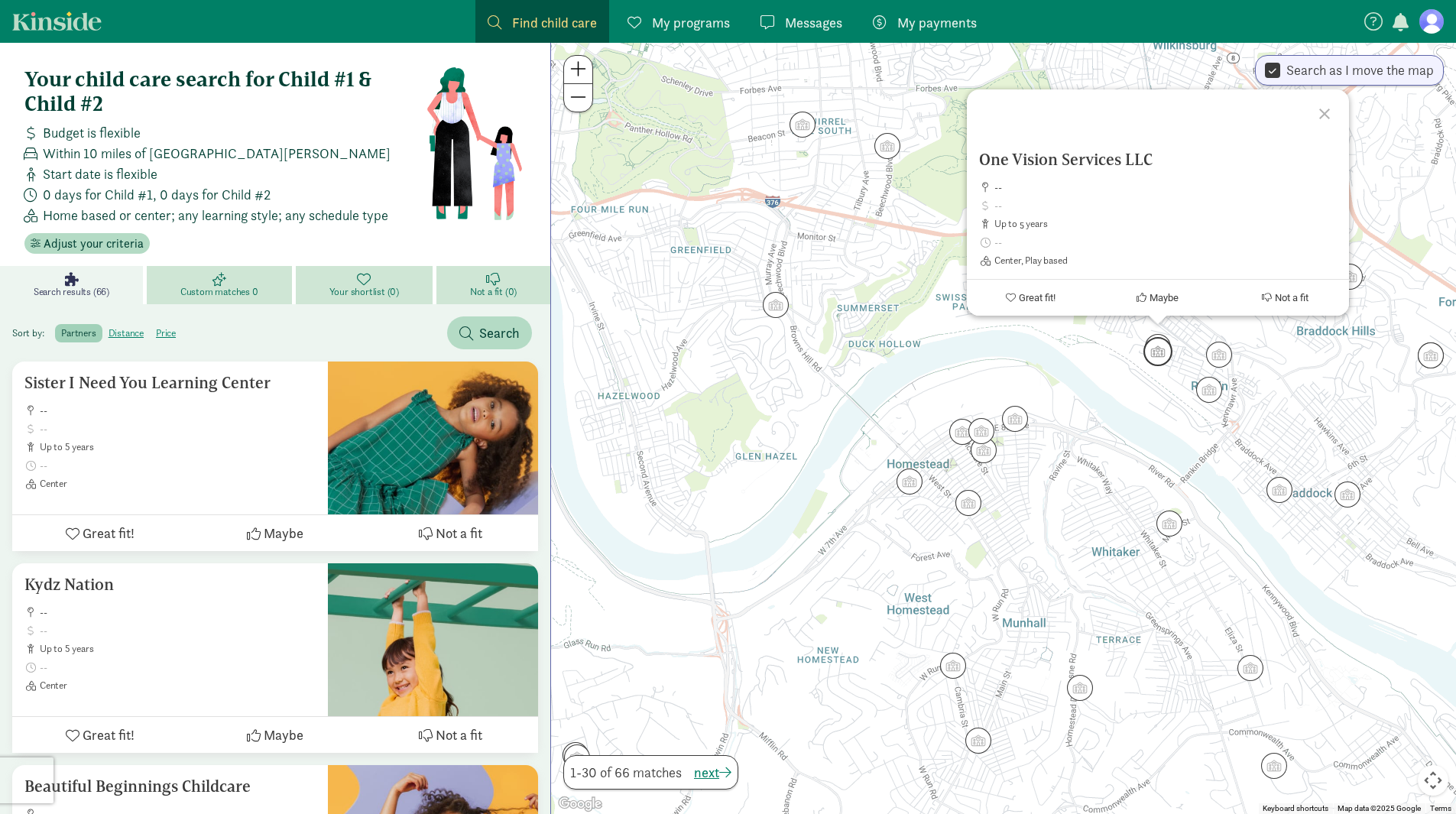
click at [1160, 335] on img "Click to see details" at bounding box center [1157, 351] width 41 height 41
click at [1187, 346] on div "To navigate, press the arrow keys. One Vision Services LLC -- up to 5 years Cen…" at bounding box center [1003, 428] width 905 height 771
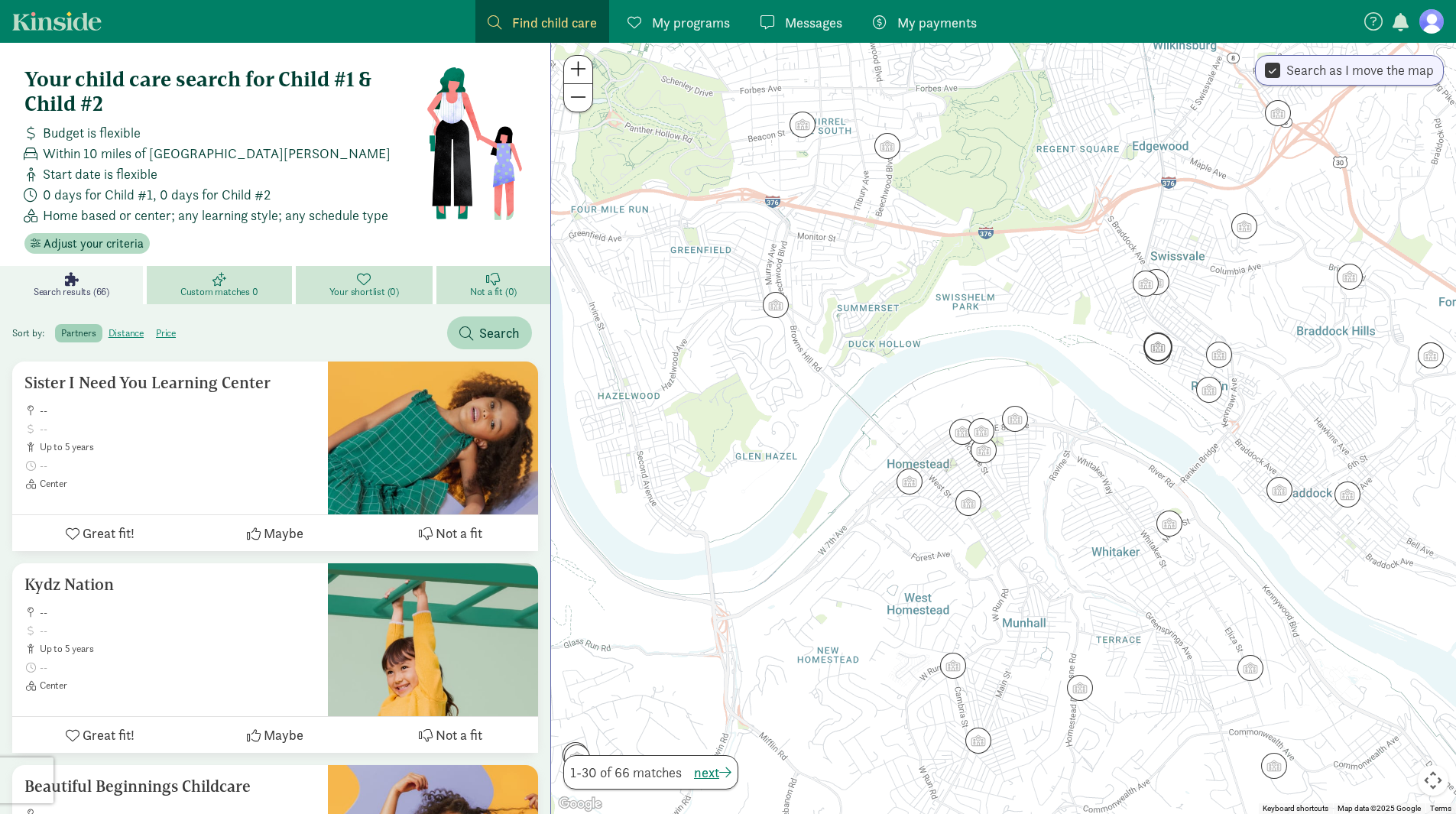
click at [1157, 353] on img "Click to see details" at bounding box center [1157, 346] width 41 height 41
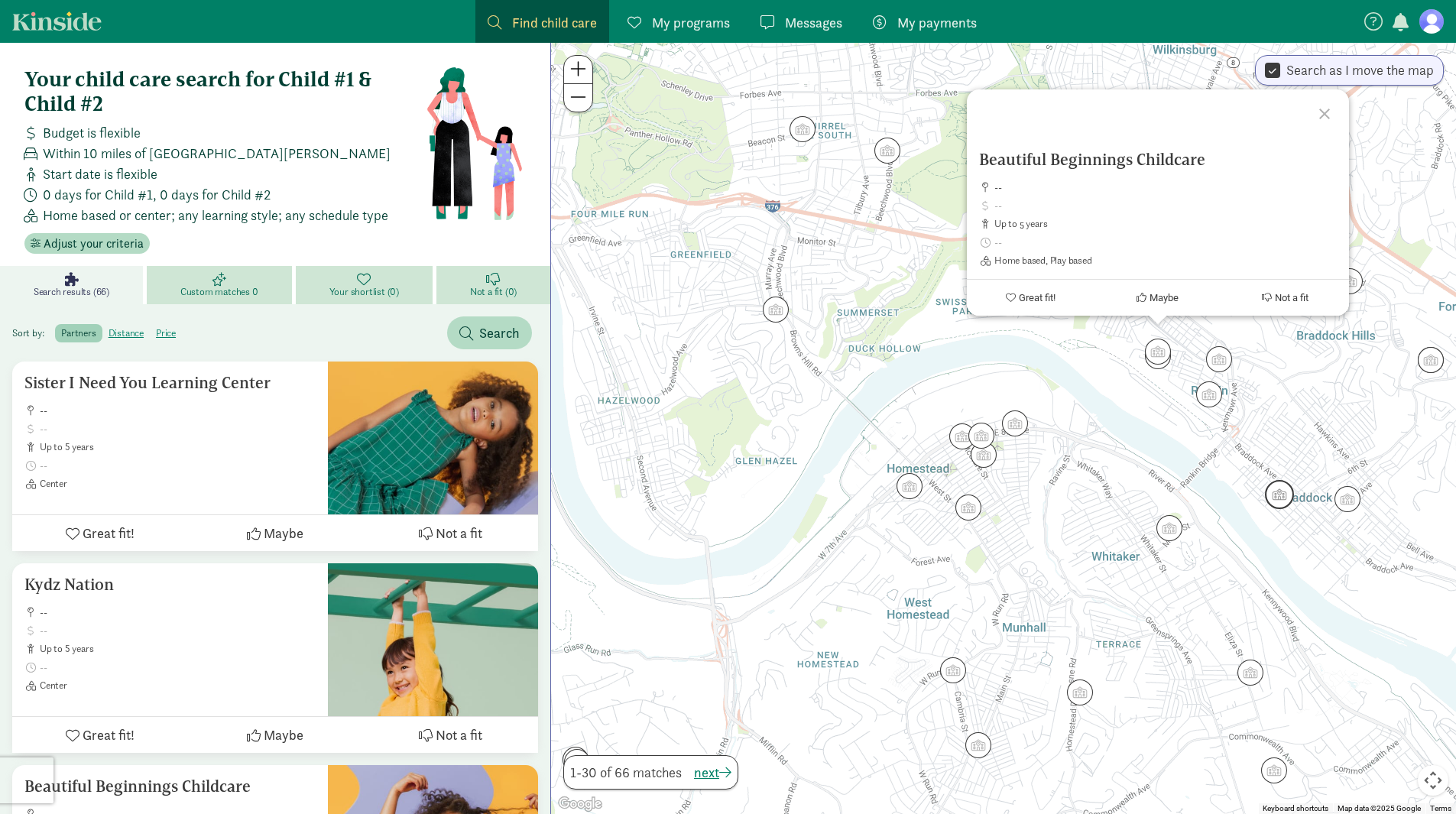
click at [1280, 501] on img "Click to see details" at bounding box center [1278, 494] width 41 height 41
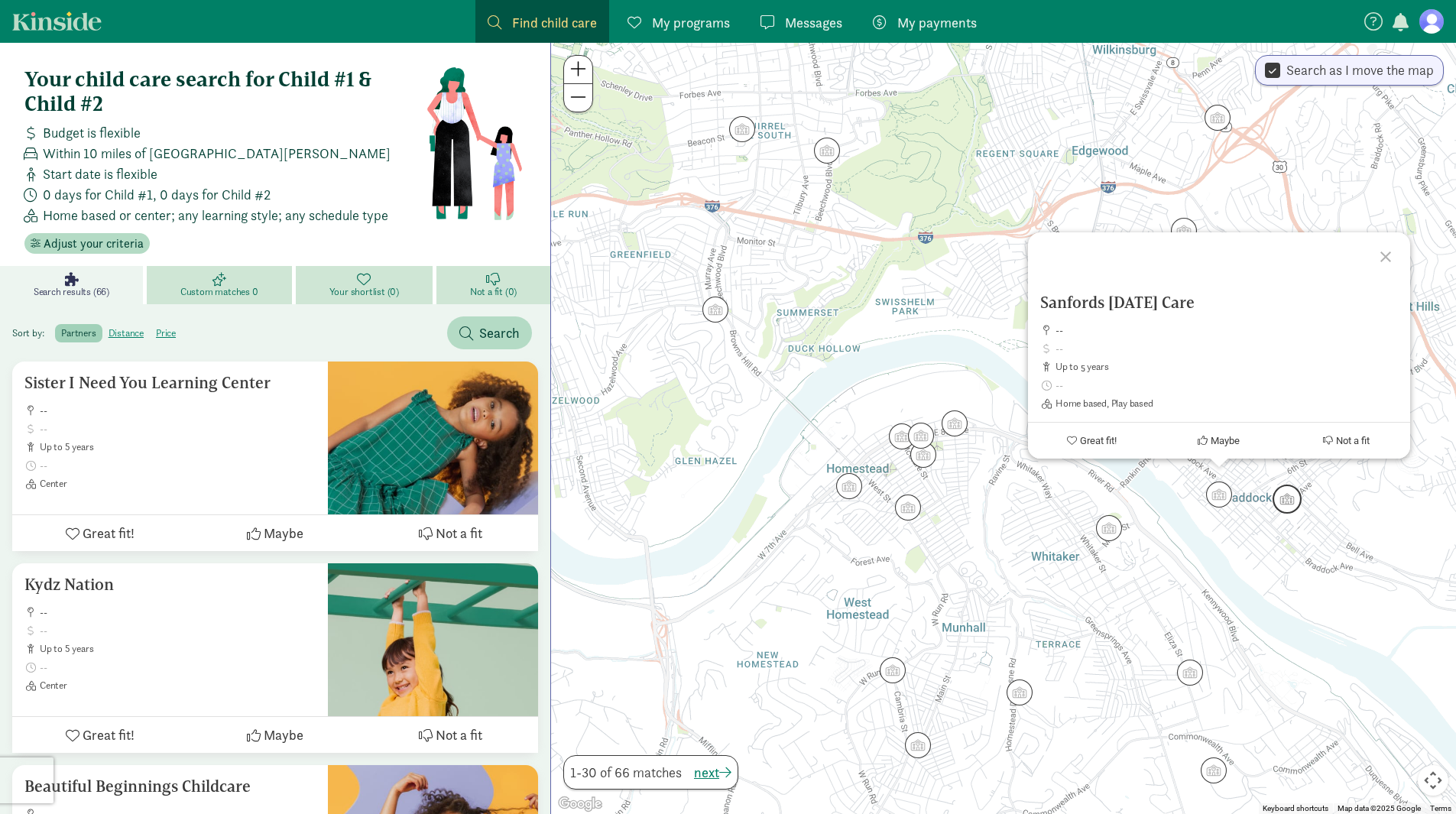
click at [1292, 501] on img "Click to see details" at bounding box center [1287, 499] width 41 height 41
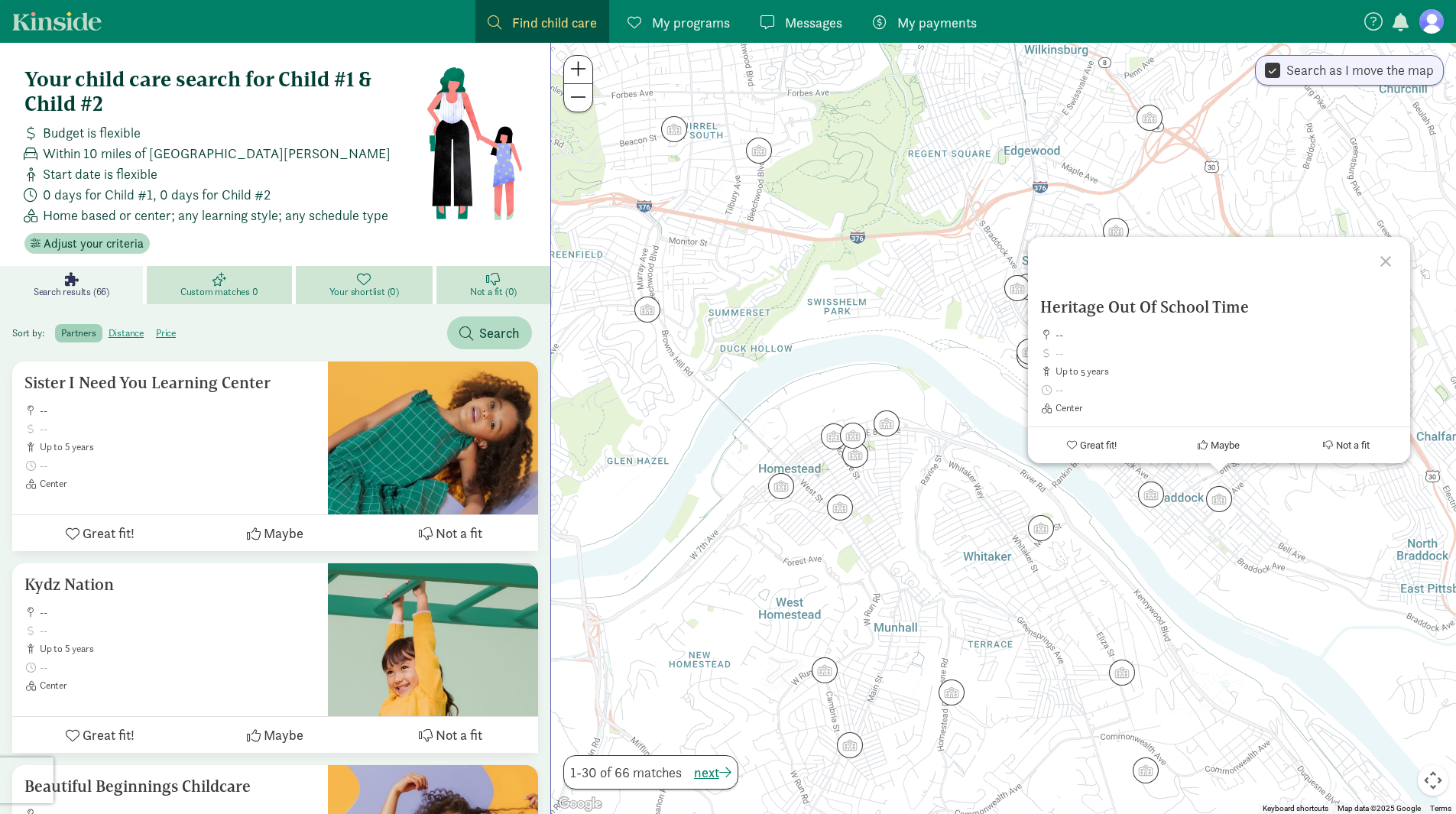
click at [1198, 558] on div "To navigate, press the arrow keys. Heritage Out Of School Time -- up to 5 years…" at bounding box center [1003, 428] width 905 height 771
